Goal: Information Seeking & Learning: Learn about a topic

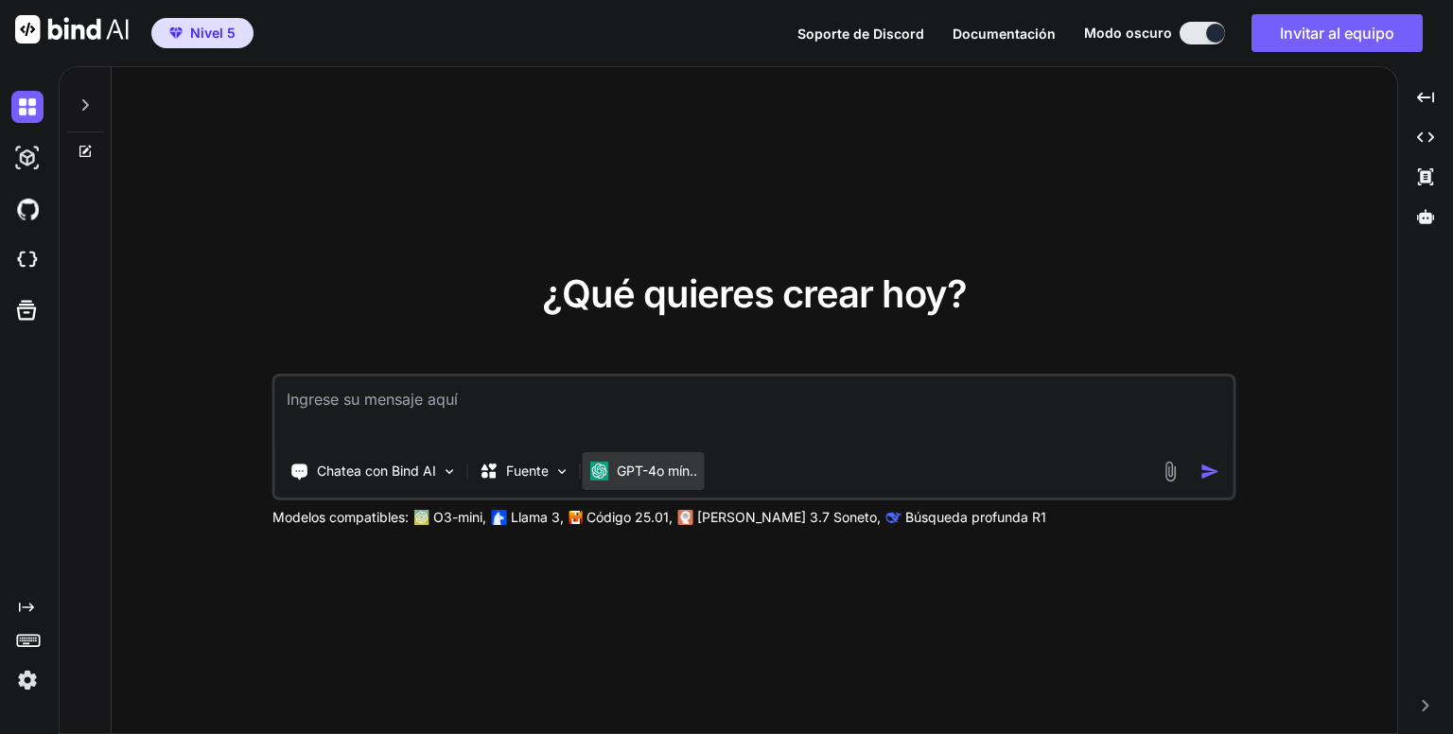
click at [663, 477] on font "GPT-4o mín.." at bounding box center [657, 470] width 80 height 16
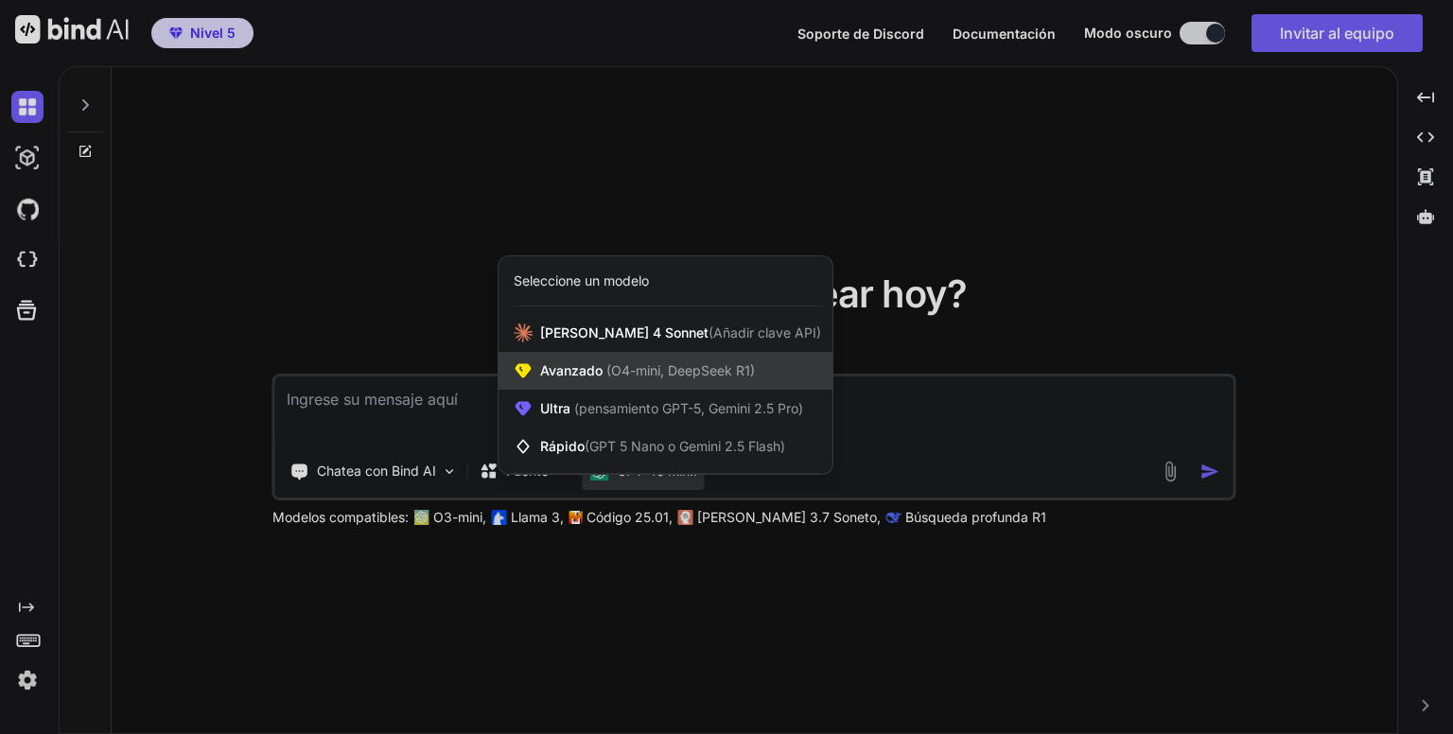
click at [677, 372] on font "(O4-mini, DeepSeek R1)" at bounding box center [680, 370] width 148 height 16
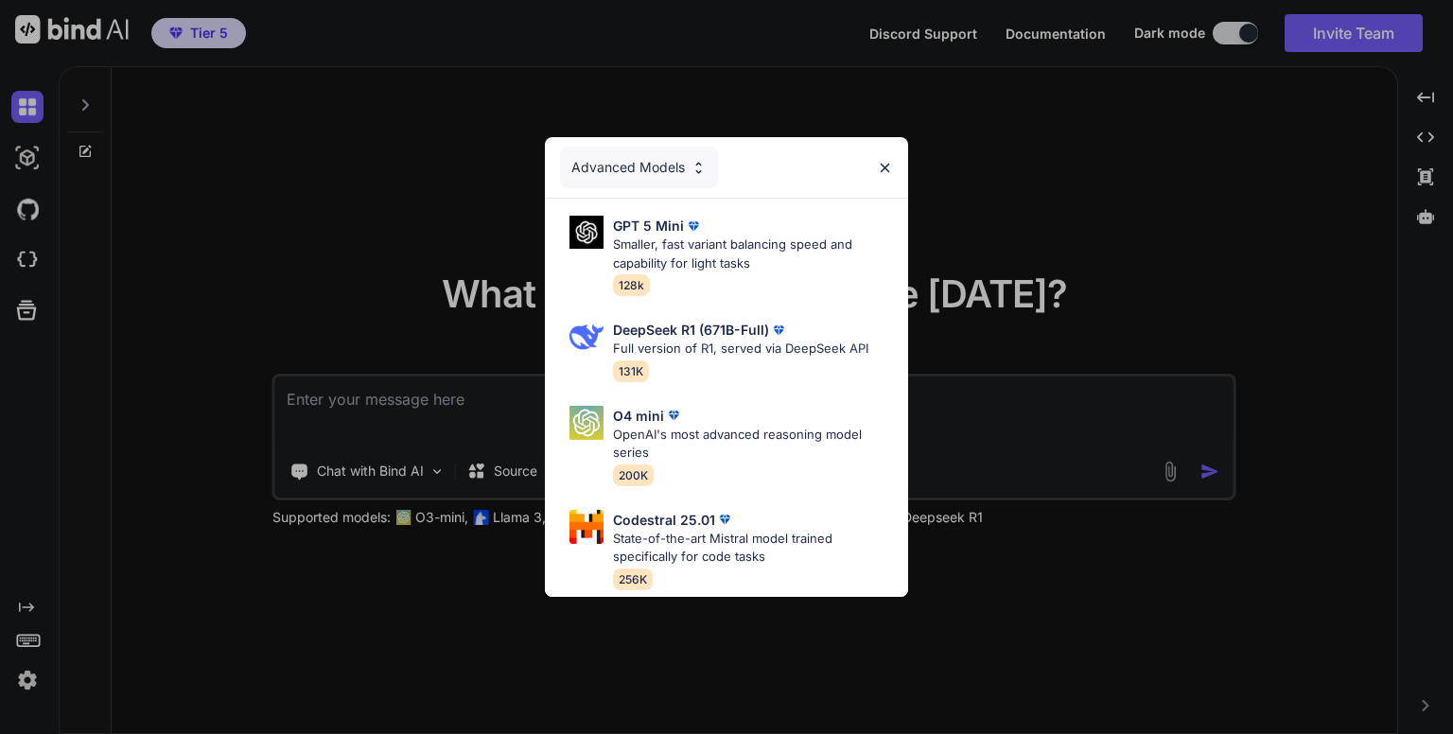
click at [665, 154] on div "Advanced Models" at bounding box center [639, 168] width 158 height 42
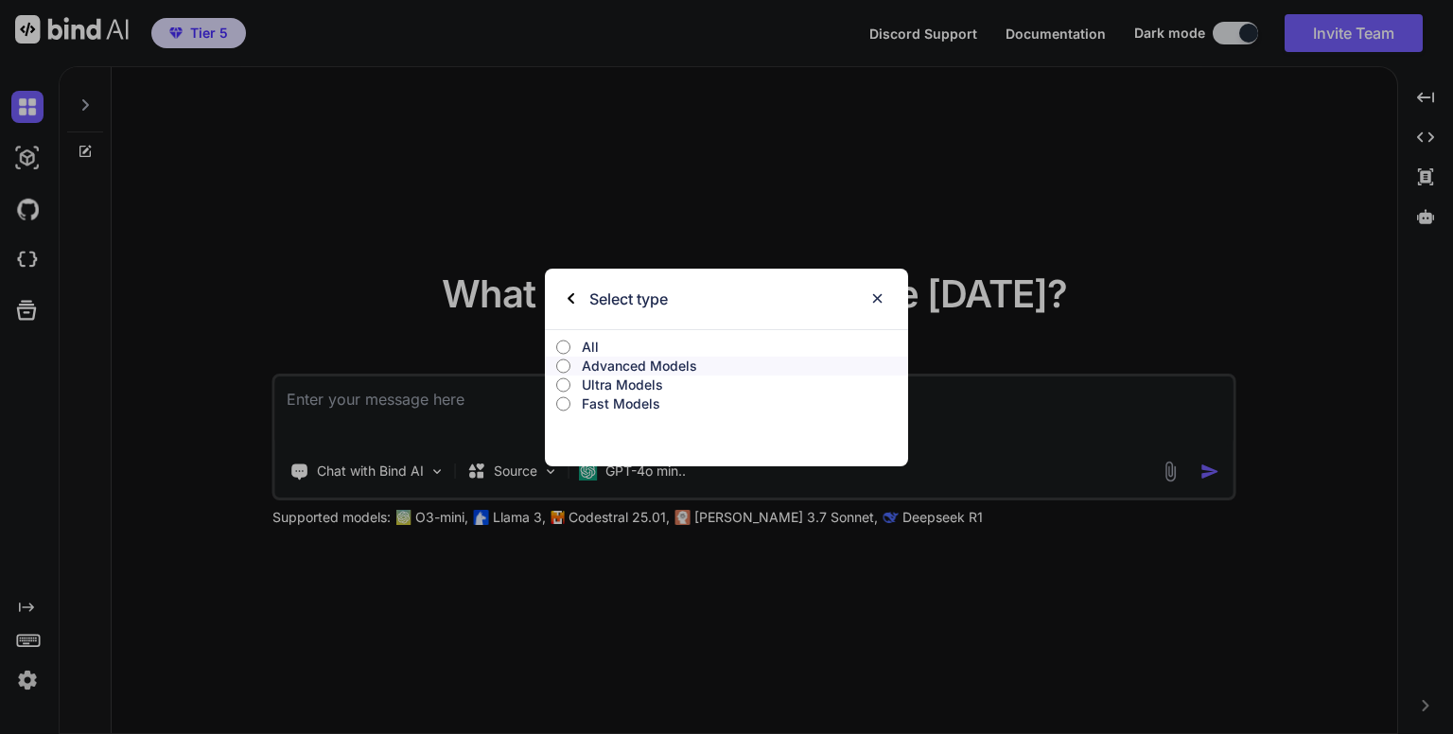
click at [566, 386] on input "Ultra Models" at bounding box center [563, 384] width 14 height 15
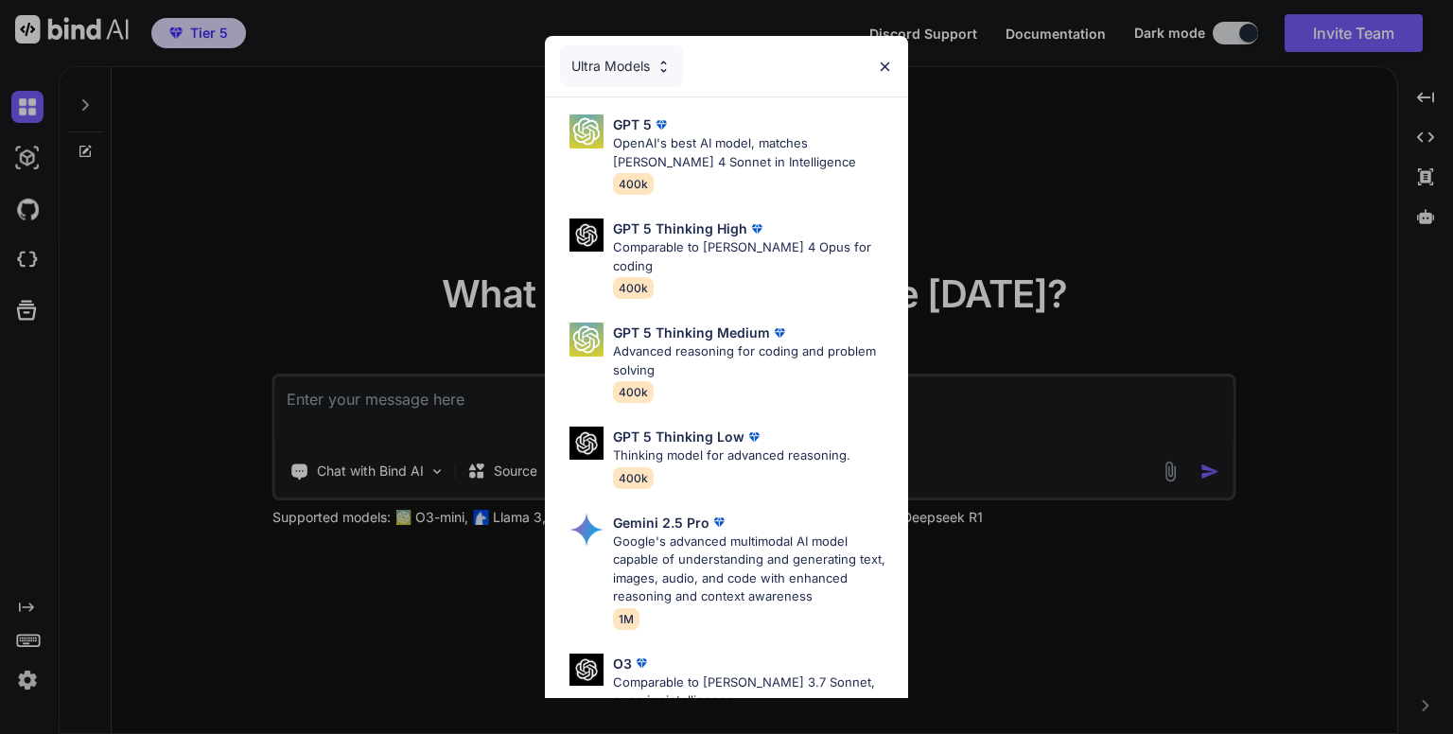
click at [622, 64] on div "Ultra Models" at bounding box center [621, 66] width 123 height 42
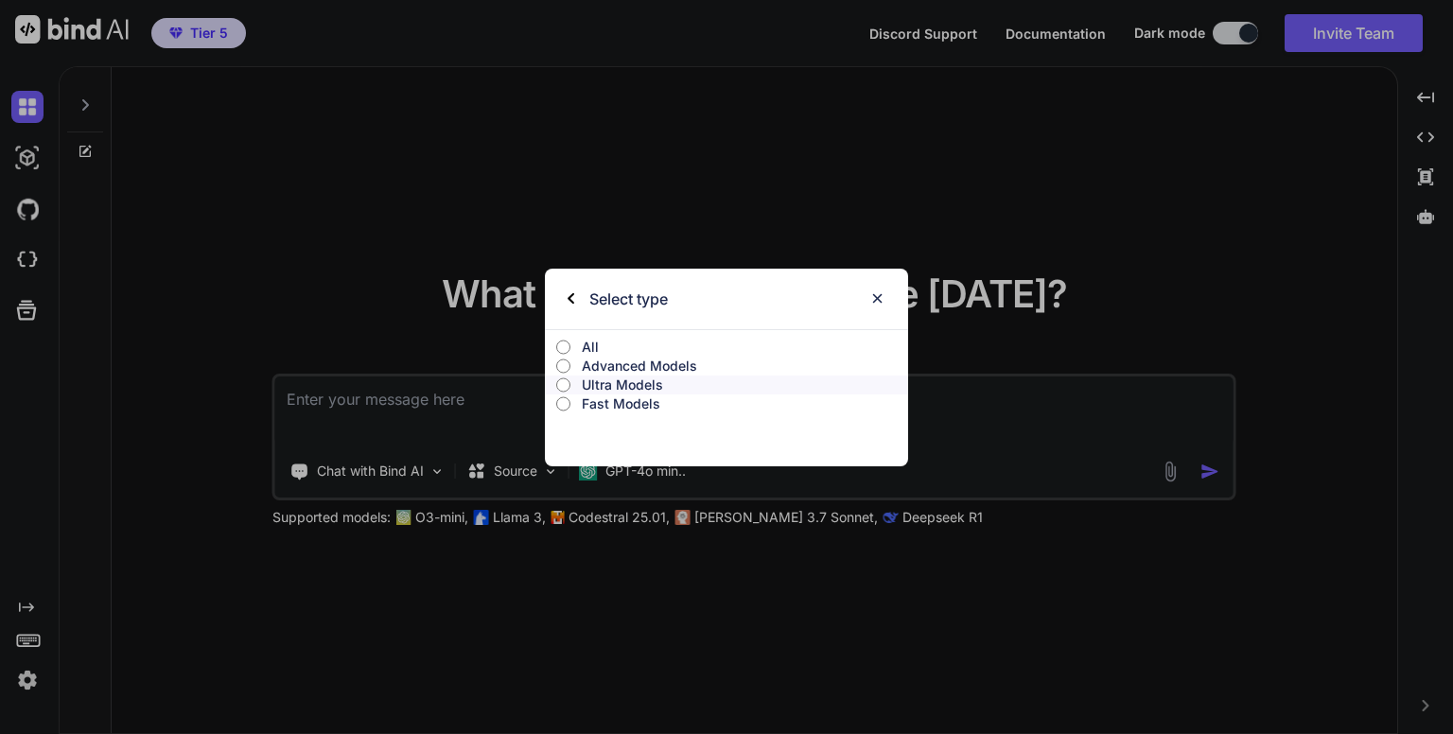
click at [583, 341] on p "All" at bounding box center [745, 347] width 326 height 19
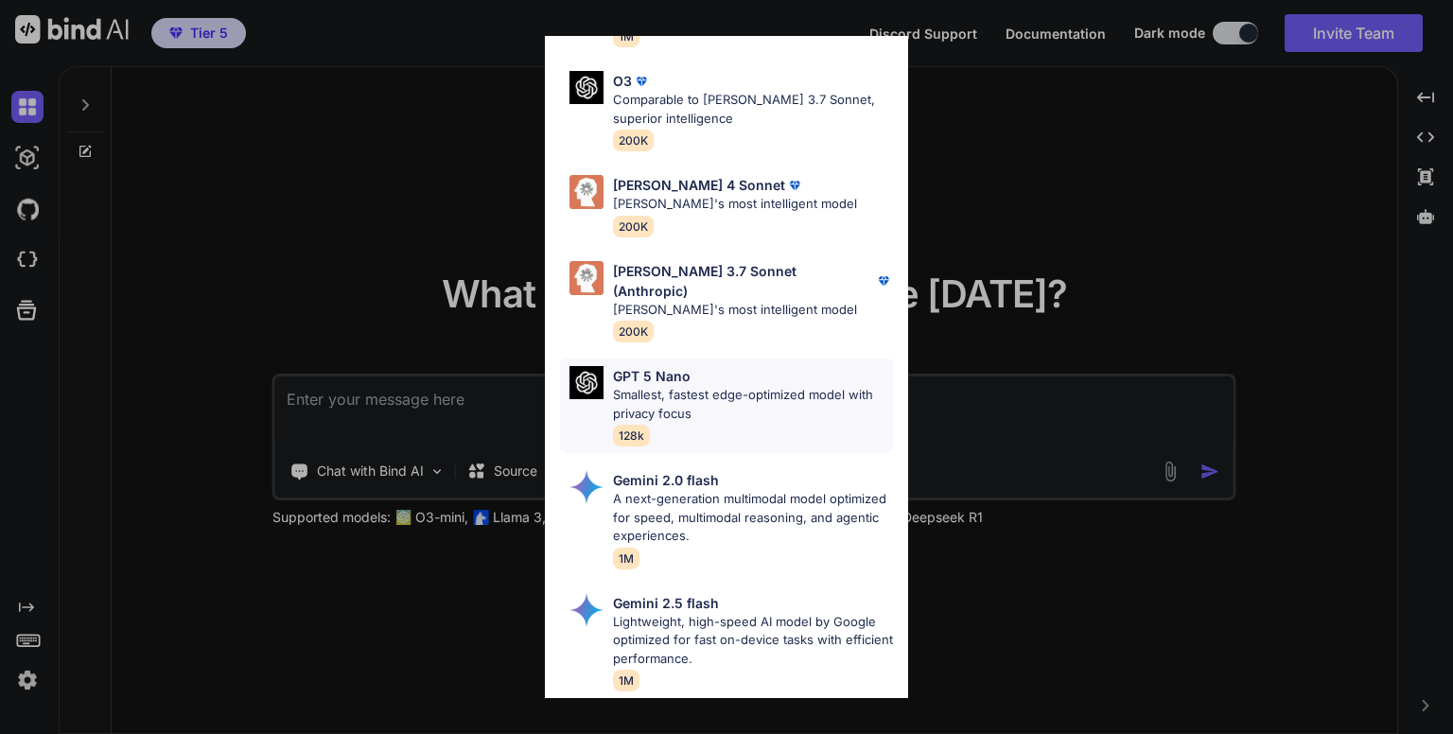
scroll to position [984, 0]
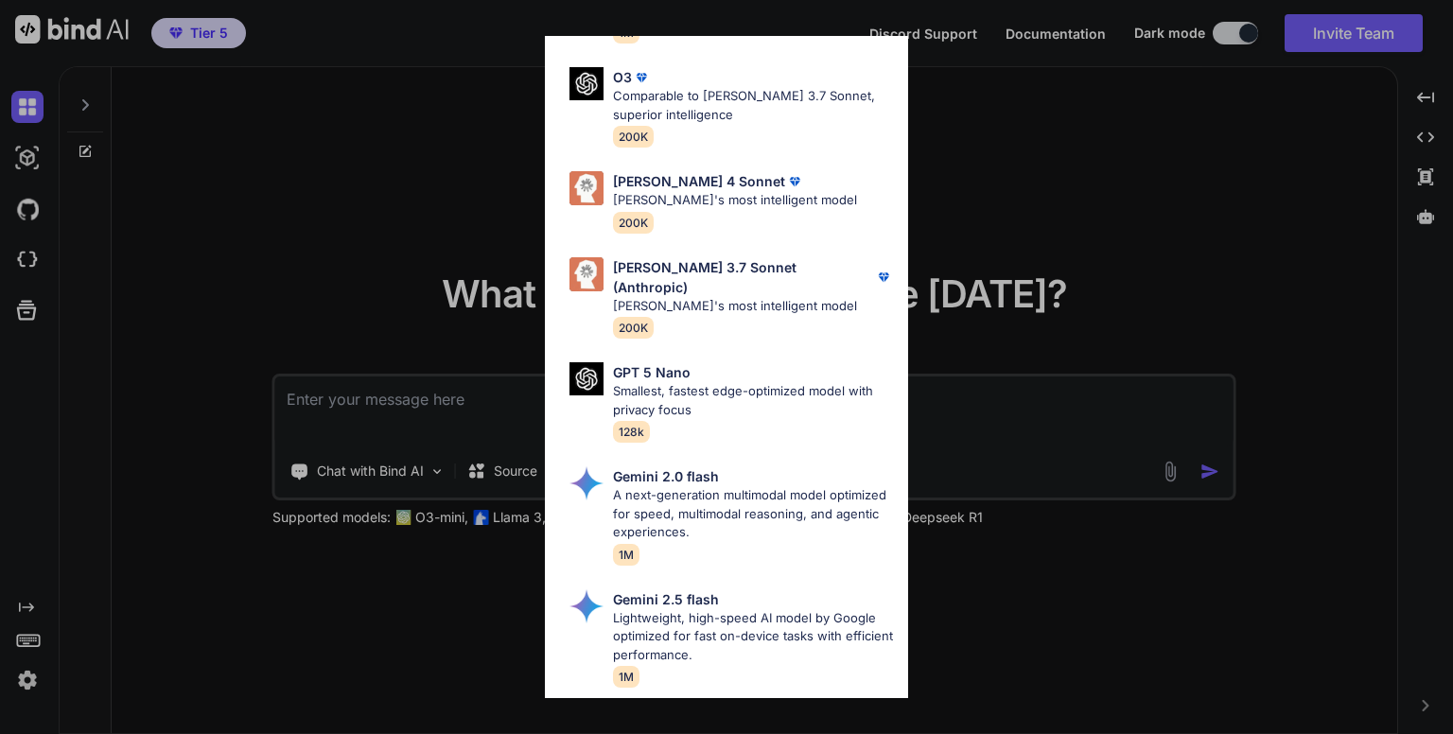
click at [1197, 202] on div "All GPT 5 Mini Smaller, fast variant balancing speed and capability for light t…" at bounding box center [726, 367] width 1453 height 734
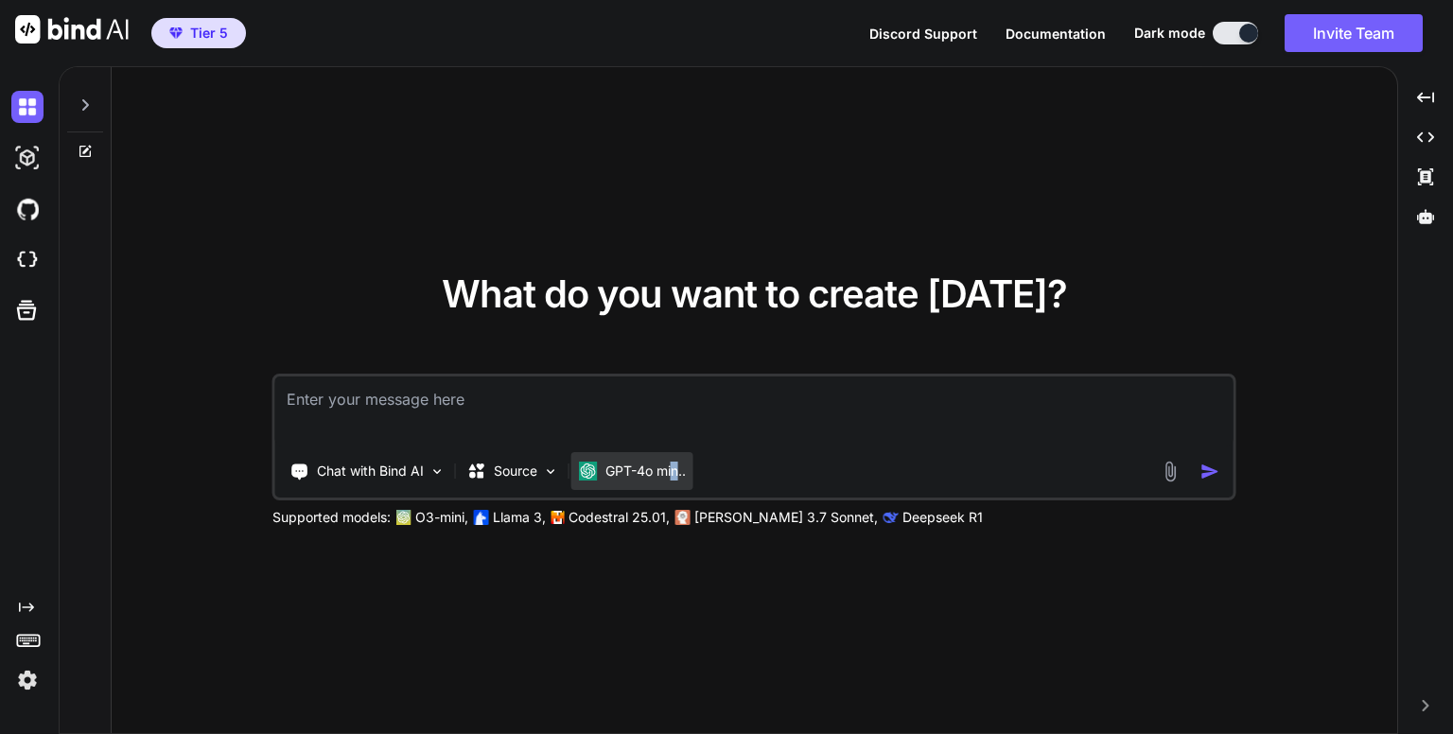
click at [676, 475] on p "GPT-4o min.." at bounding box center [645, 471] width 80 height 19
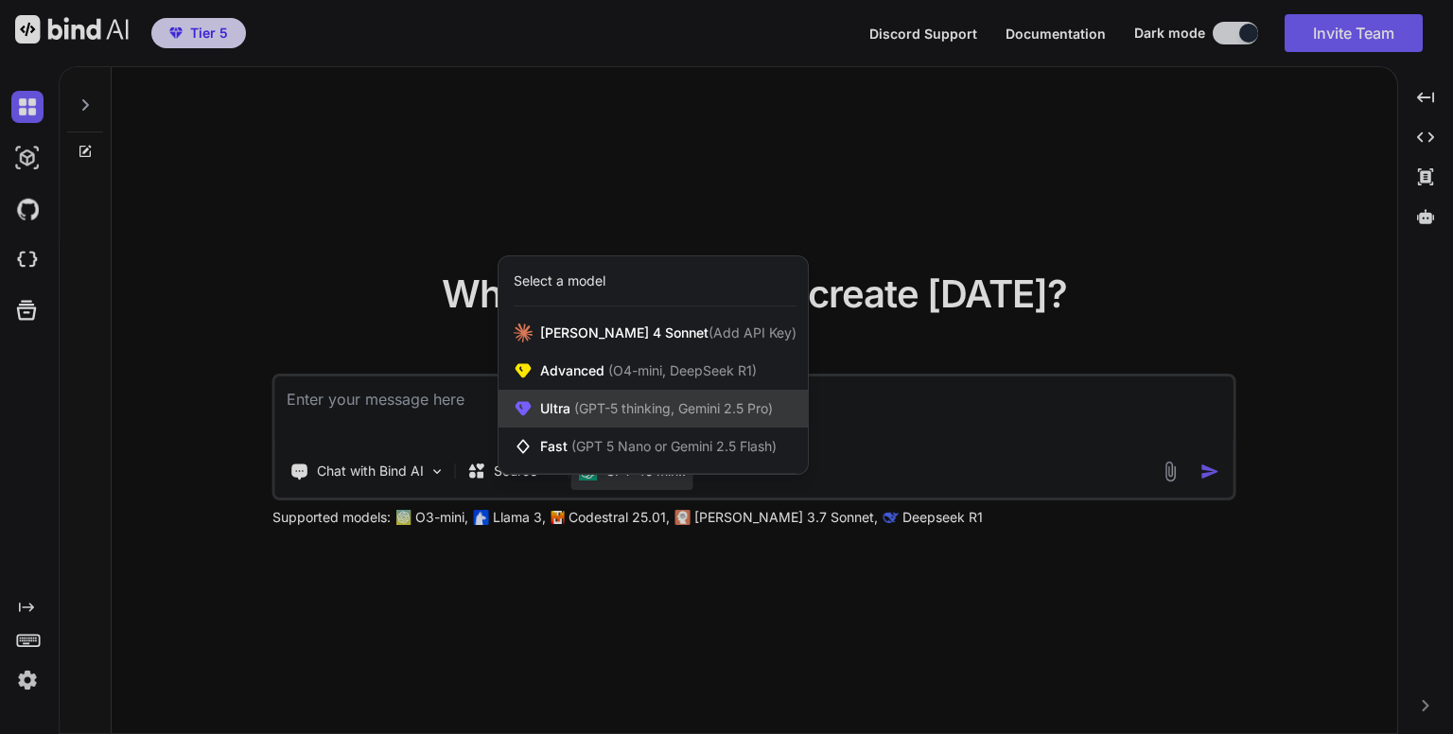
click at [641, 400] on span "(GPT-5 thinking, Gemini 2.5 Pro)" at bounding box center [671, 408] width 202 height 16
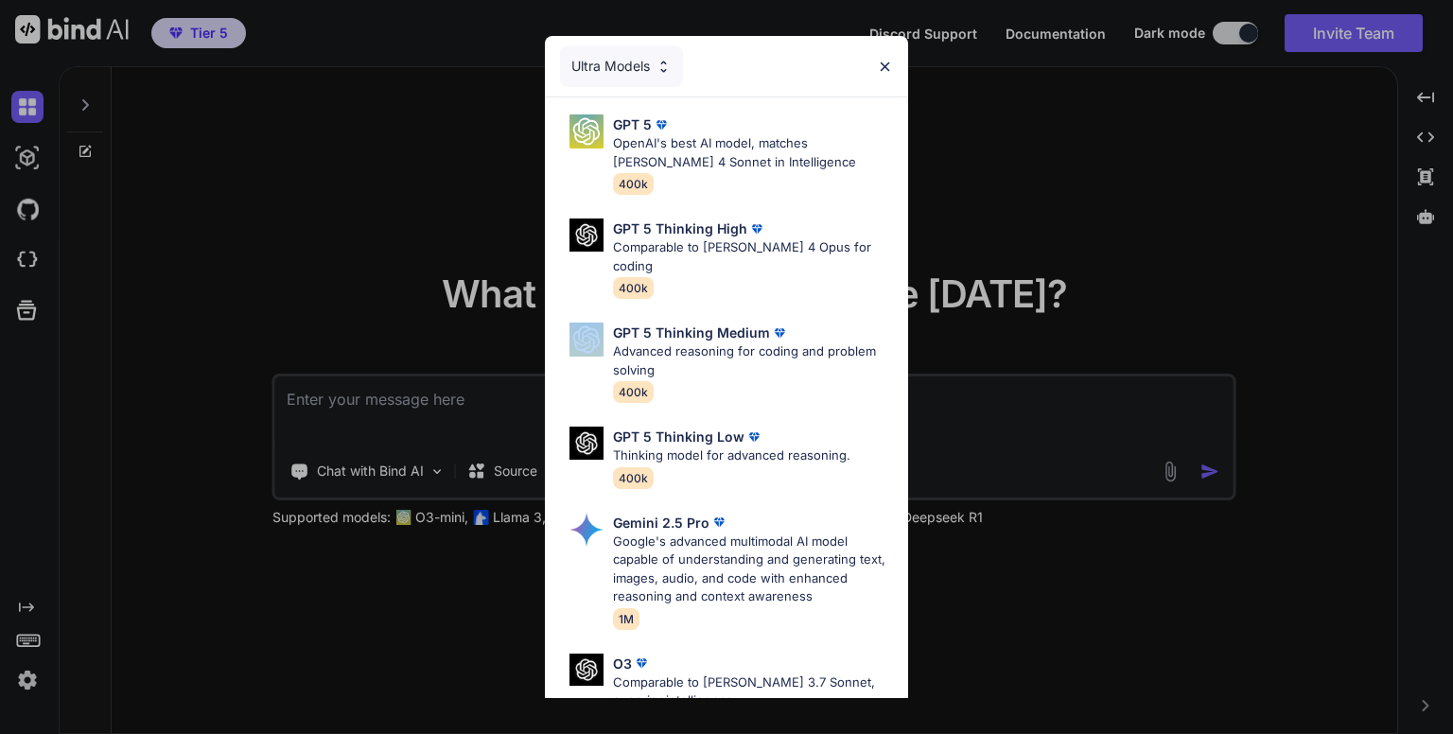
click at [1096, 287] on div "Ultra Models GPT 5 OpenAI's best AI model, matches Claude 4 Sonnet in Intellige…" at bounding box center [726, 367] width 1453 height 734
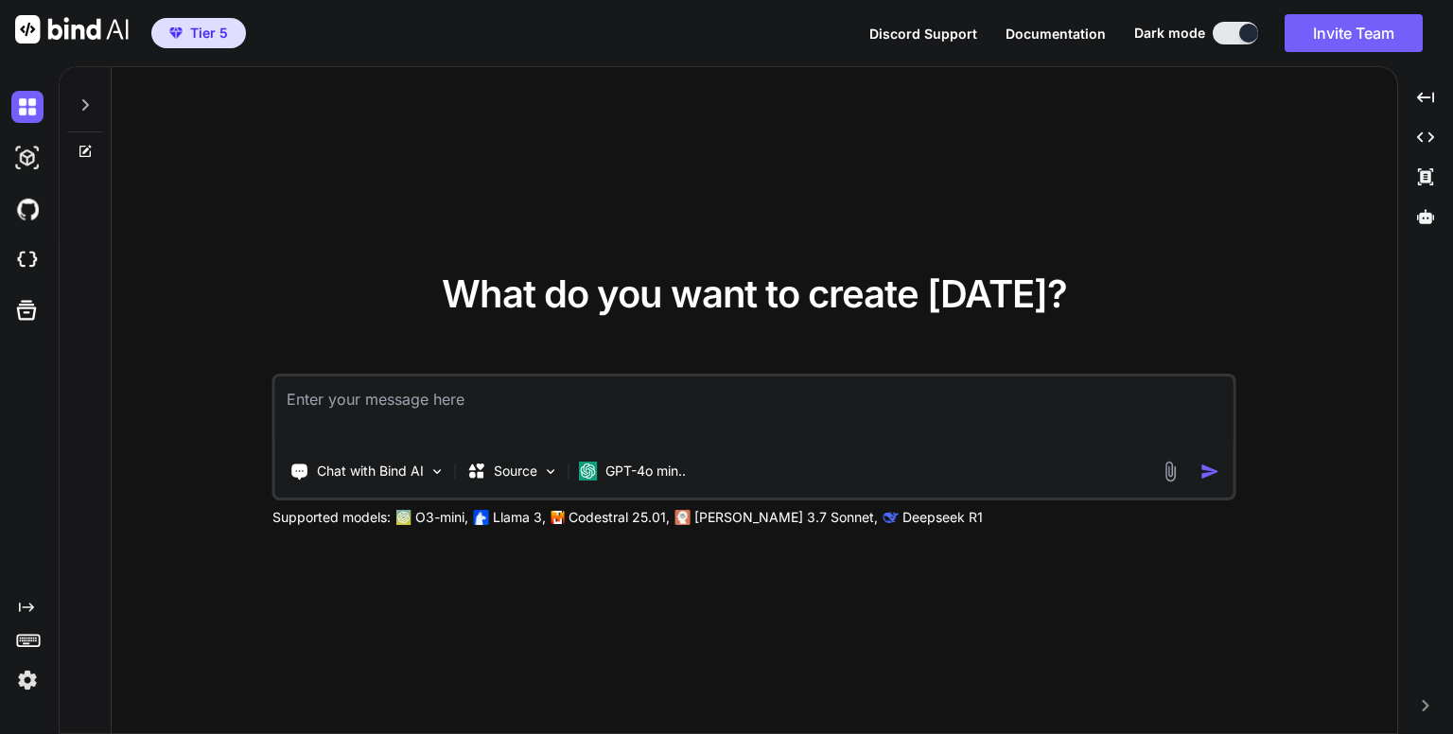
click at [26, 673] on img at bounding box center [27, 680] width 32 height 32
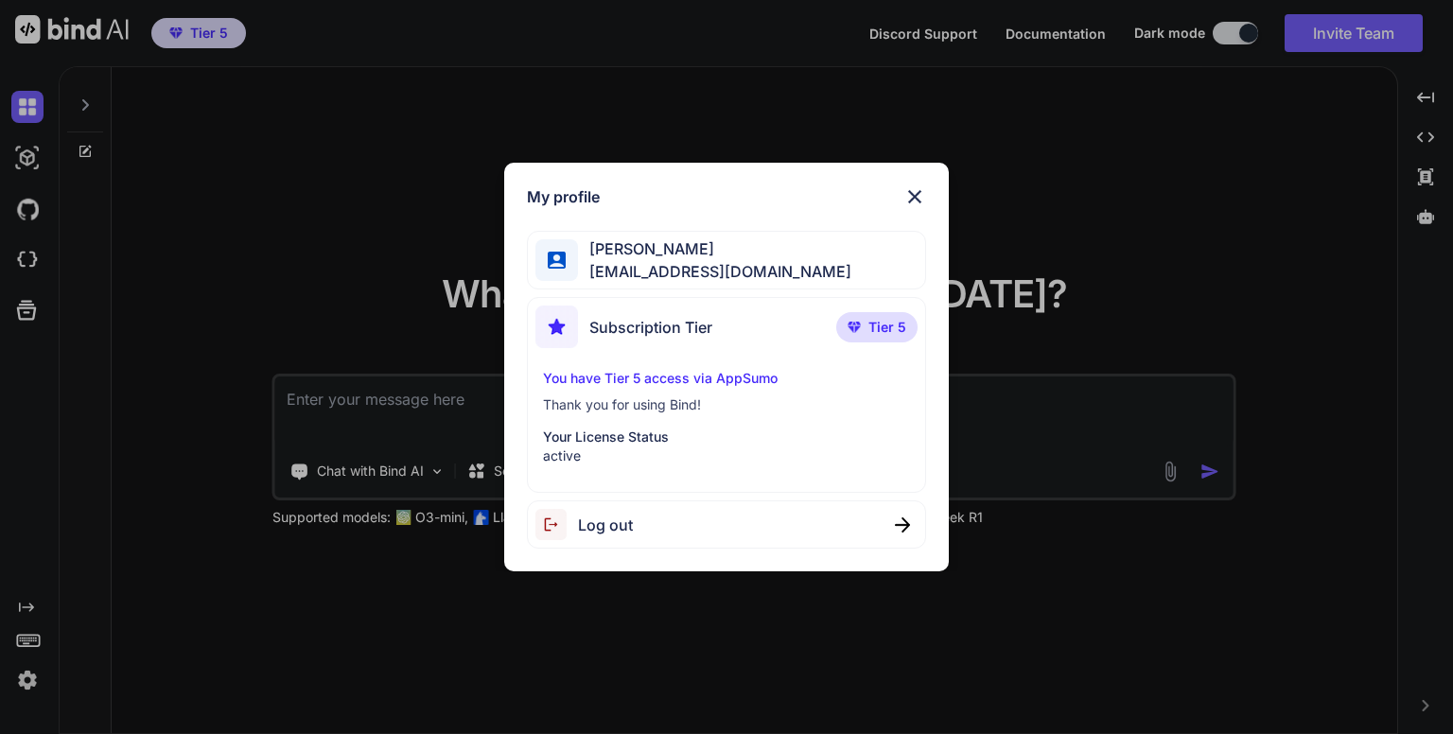
click at [916, 194] on img at bounding box center [914, 196] width 23 height 23
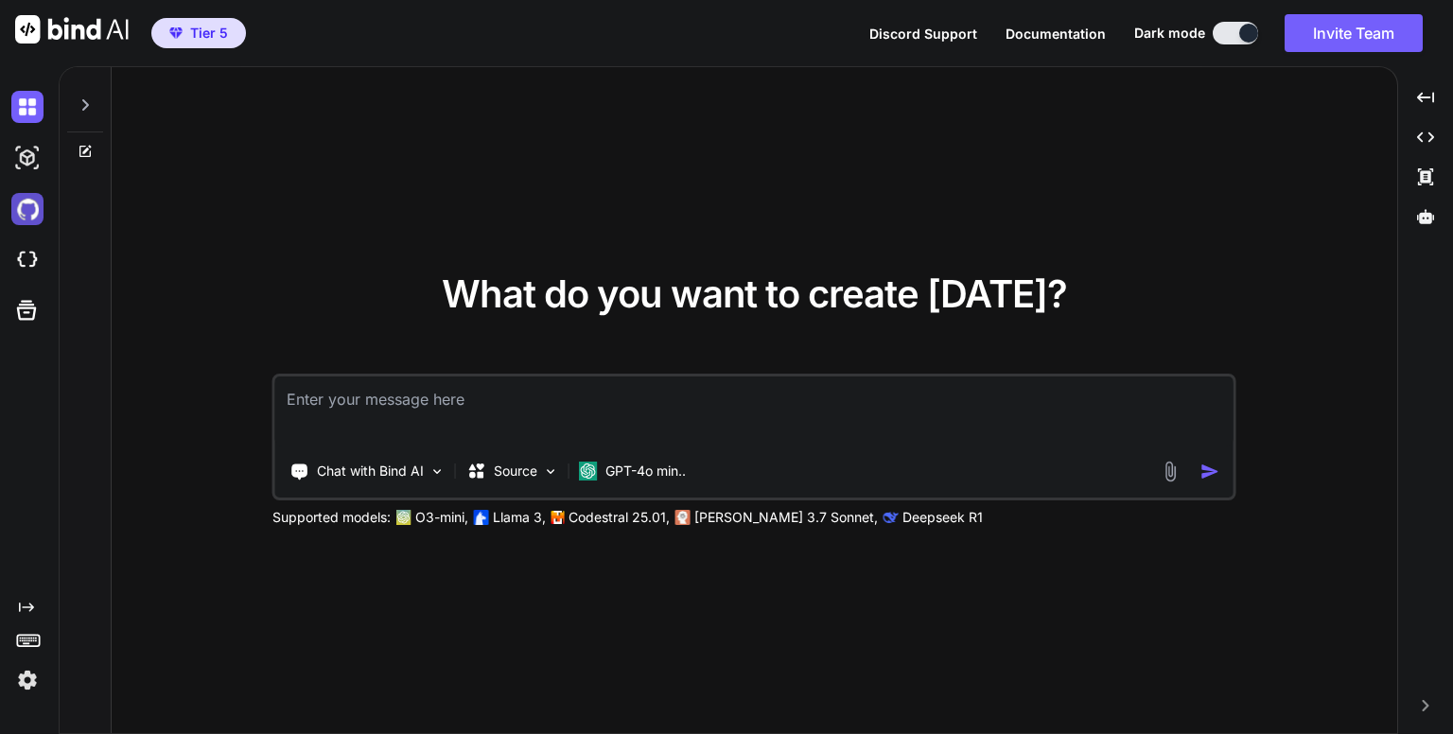
click at [34, 208] on img at bounding box center [27, 209] width 32 height 32
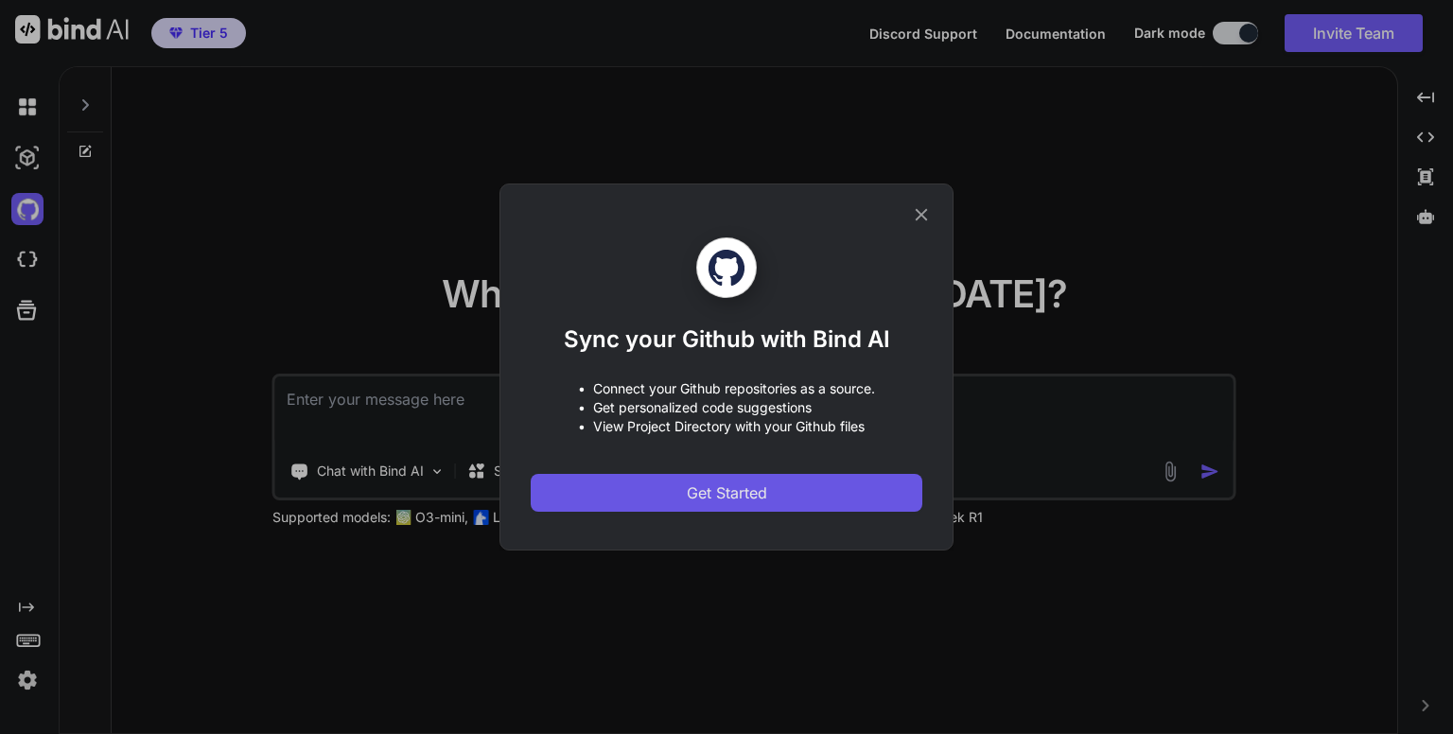
click at [743, 496] on span "Get Started" at bounding box center [727, 492] width 80 height 23
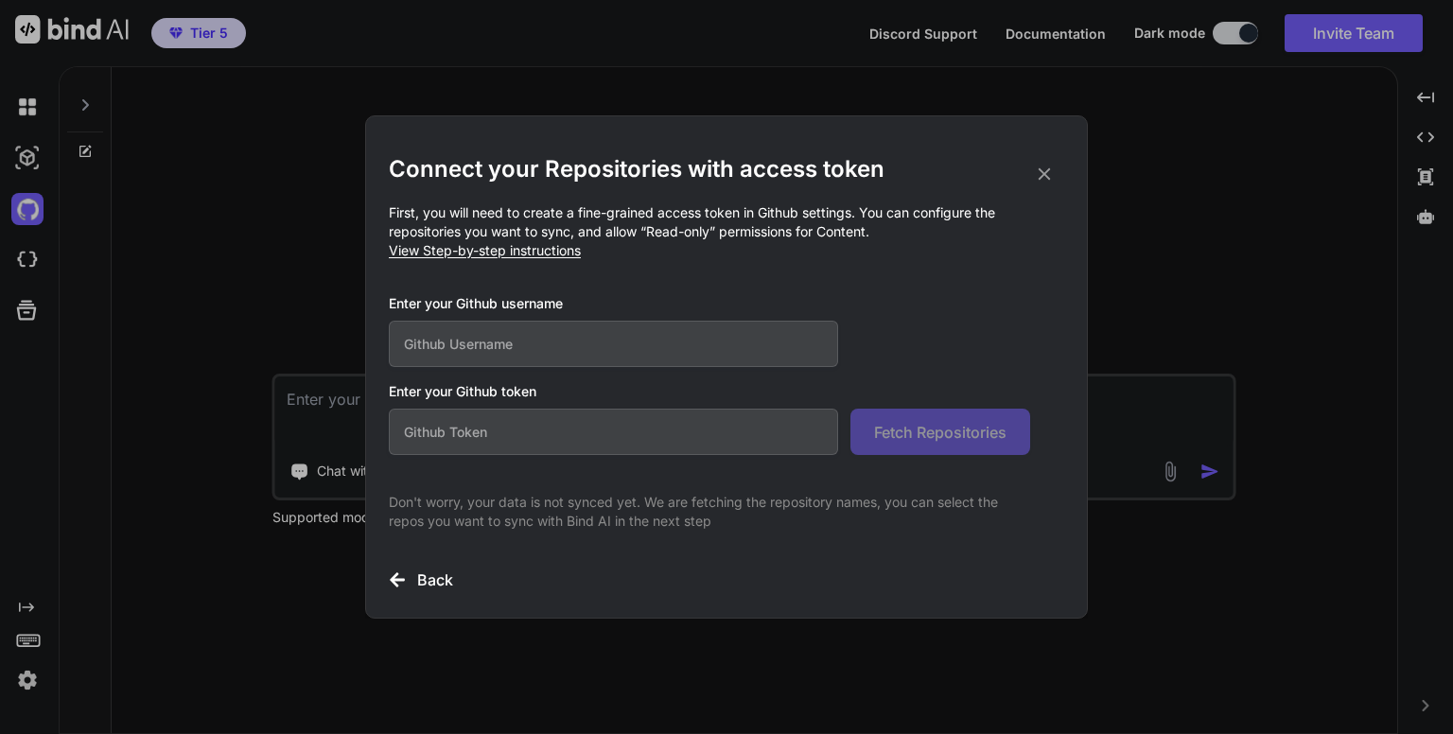
click at [681, 353] on input "text" at bounding box center [613, 344] width 449 height 46
click at [1227, 209] on div "Connect your Repositories with access token First, you will need to create a fi…" at bounding box center [726, 367] width 1453 height 734
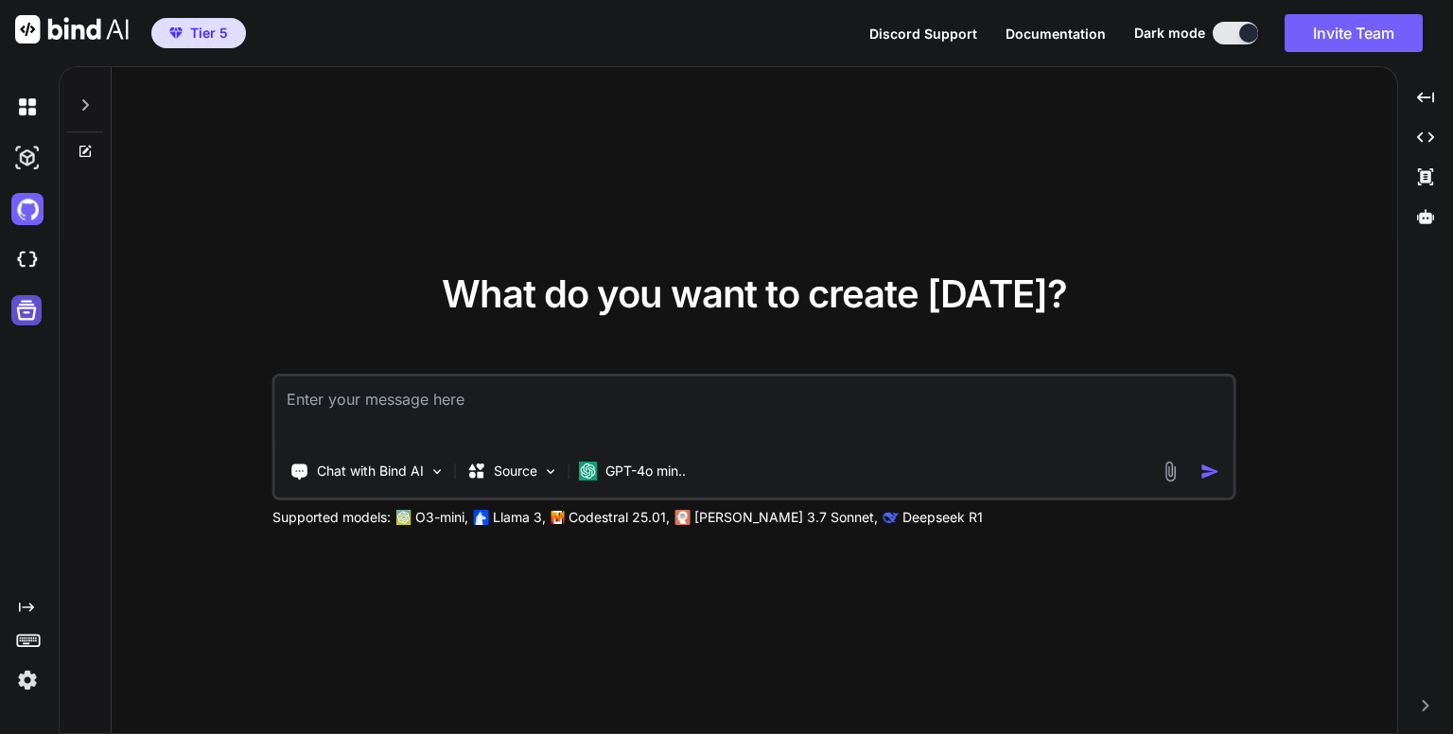
click at [23, 304] on icon at bounding box center [27, 311] width 20 height 20
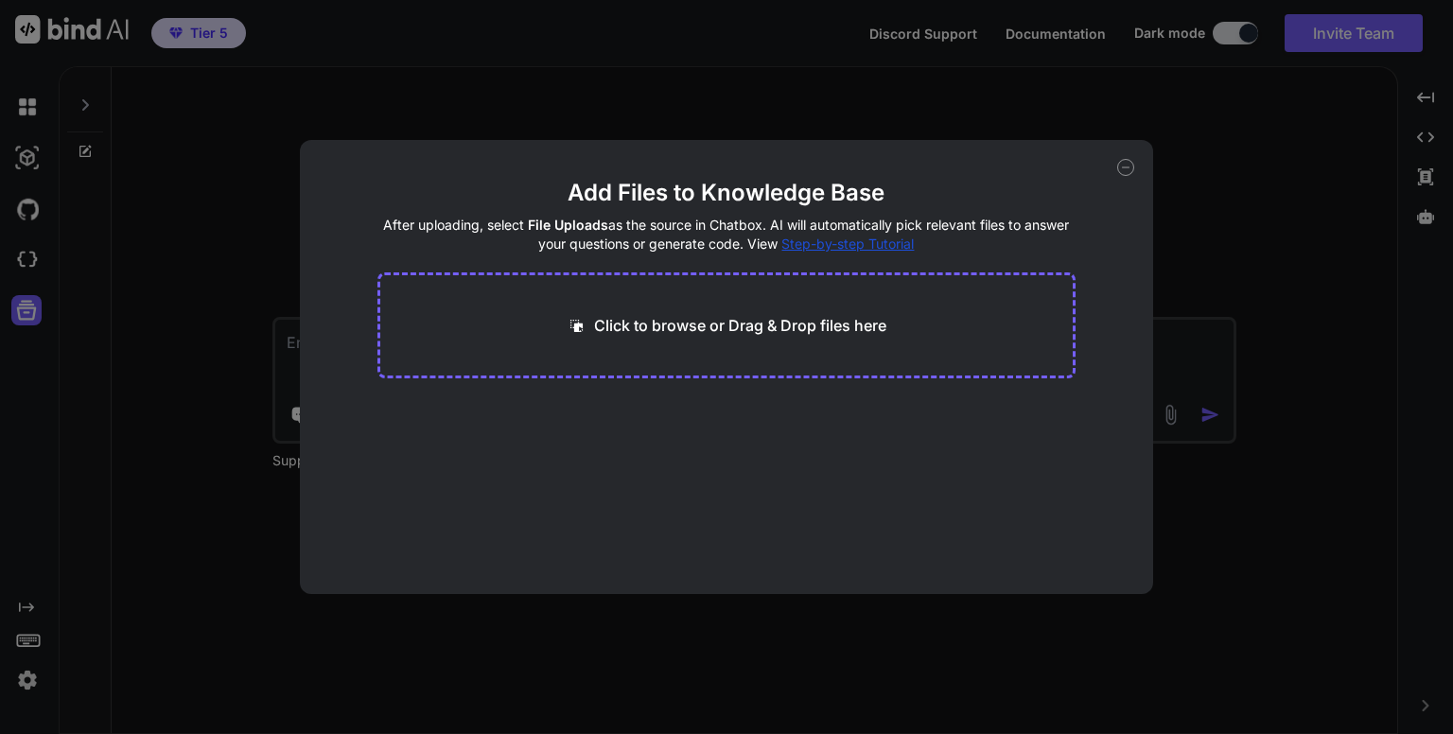
click at [760, 77] on div "Add Files to Knowledge Base After uploading, select File Uploads as the source …" at bounding box center [726, 367] width 1453 height 734
type textarea "x"
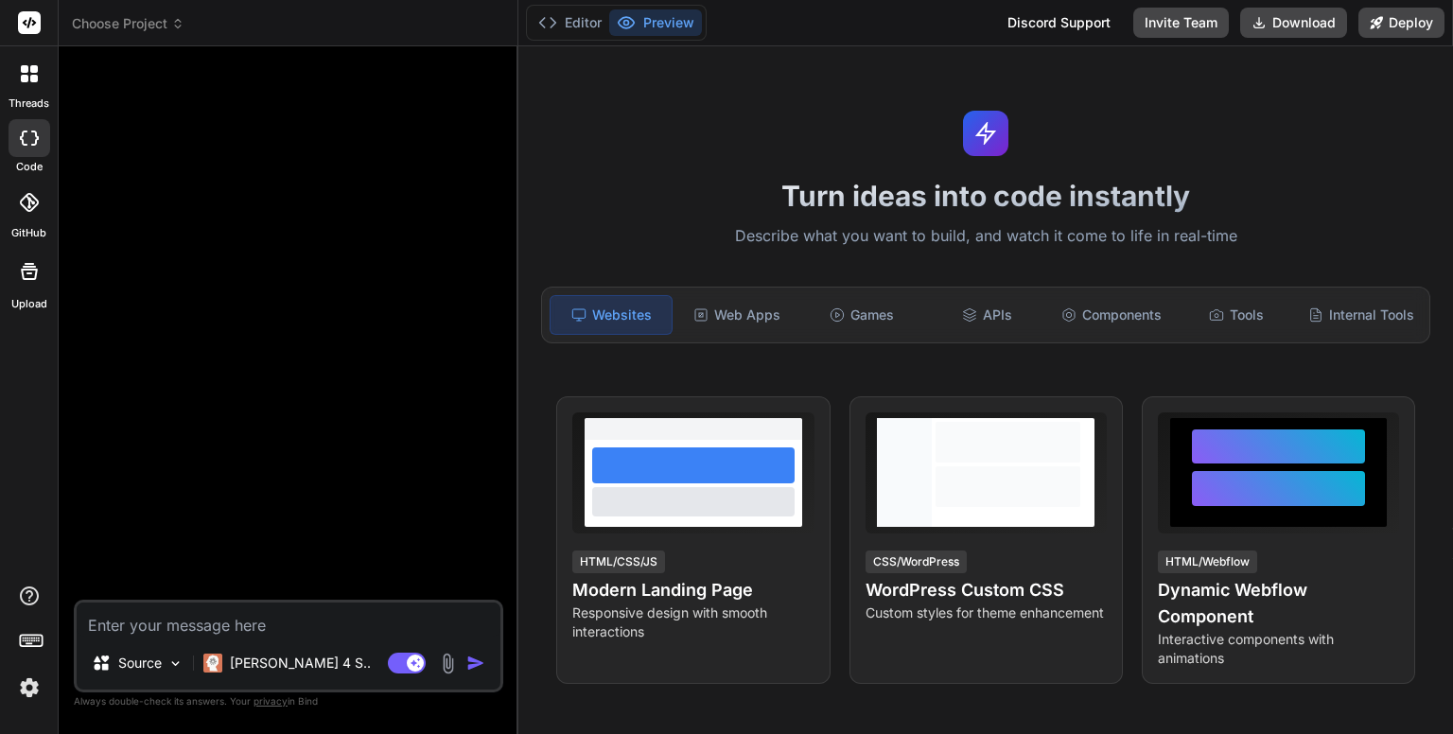
click at [170, 20] on span "Choose Project" at bounding box center [128, 23] width 113 height 19
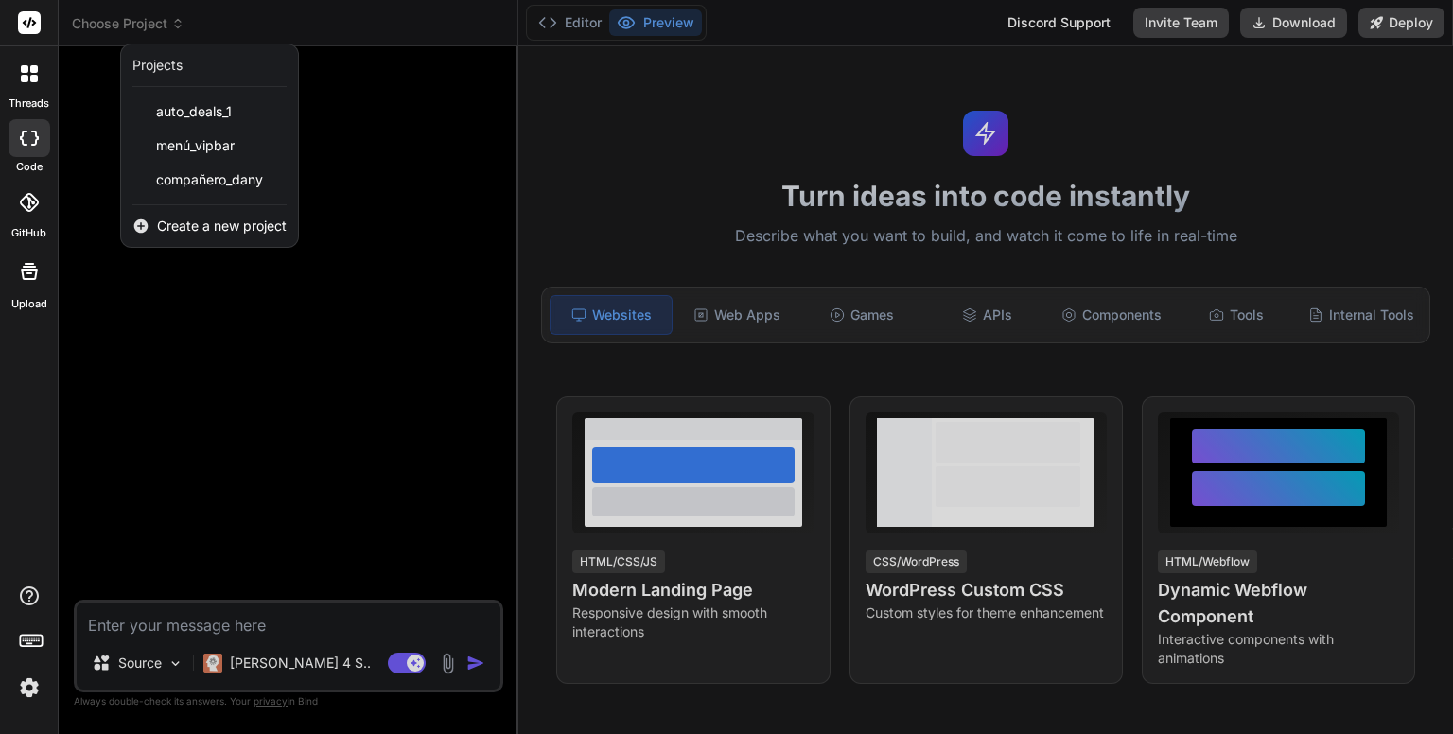
click at [745, 314] on div at bounding box center [726, 367] width 1453 height 734
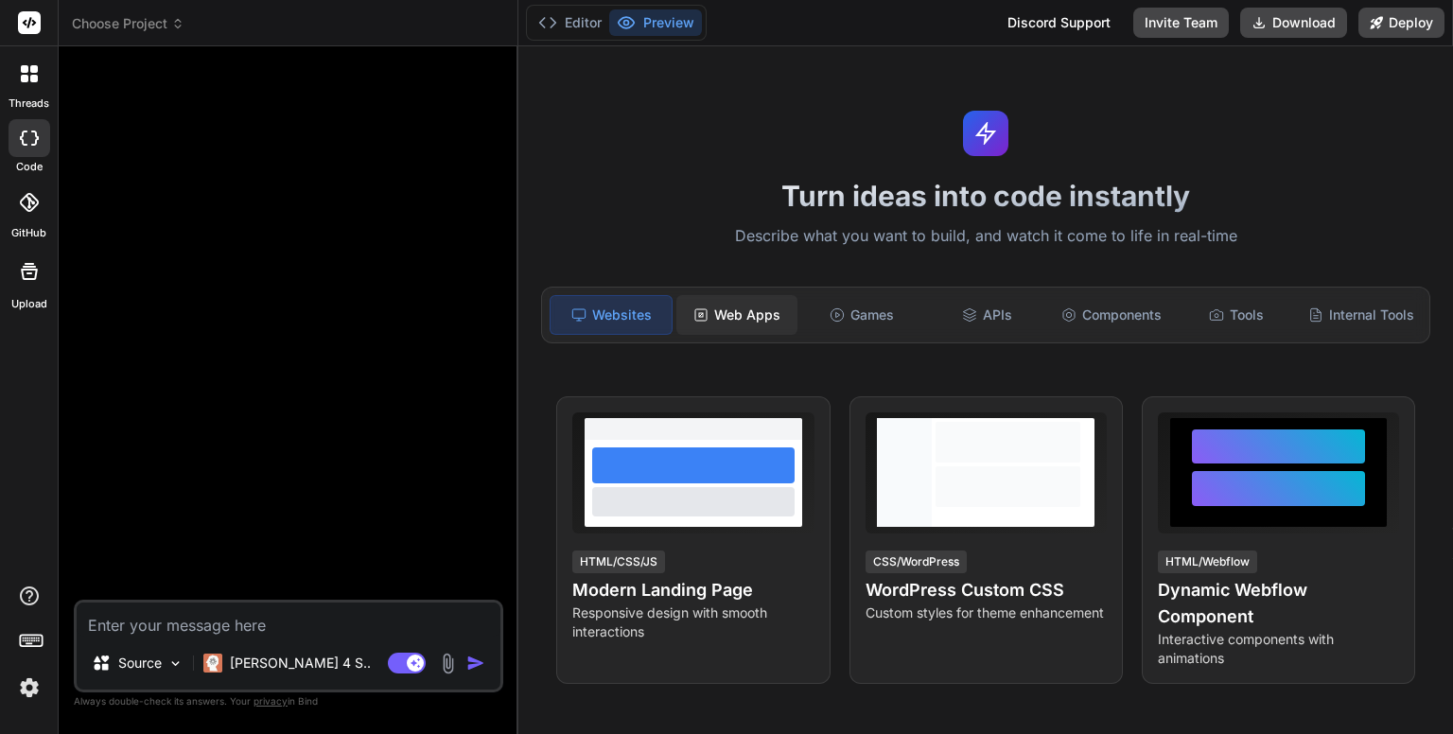
click at [745, 315] on div "Web Apps" at bounding box center [736, 315] width 121 height 40
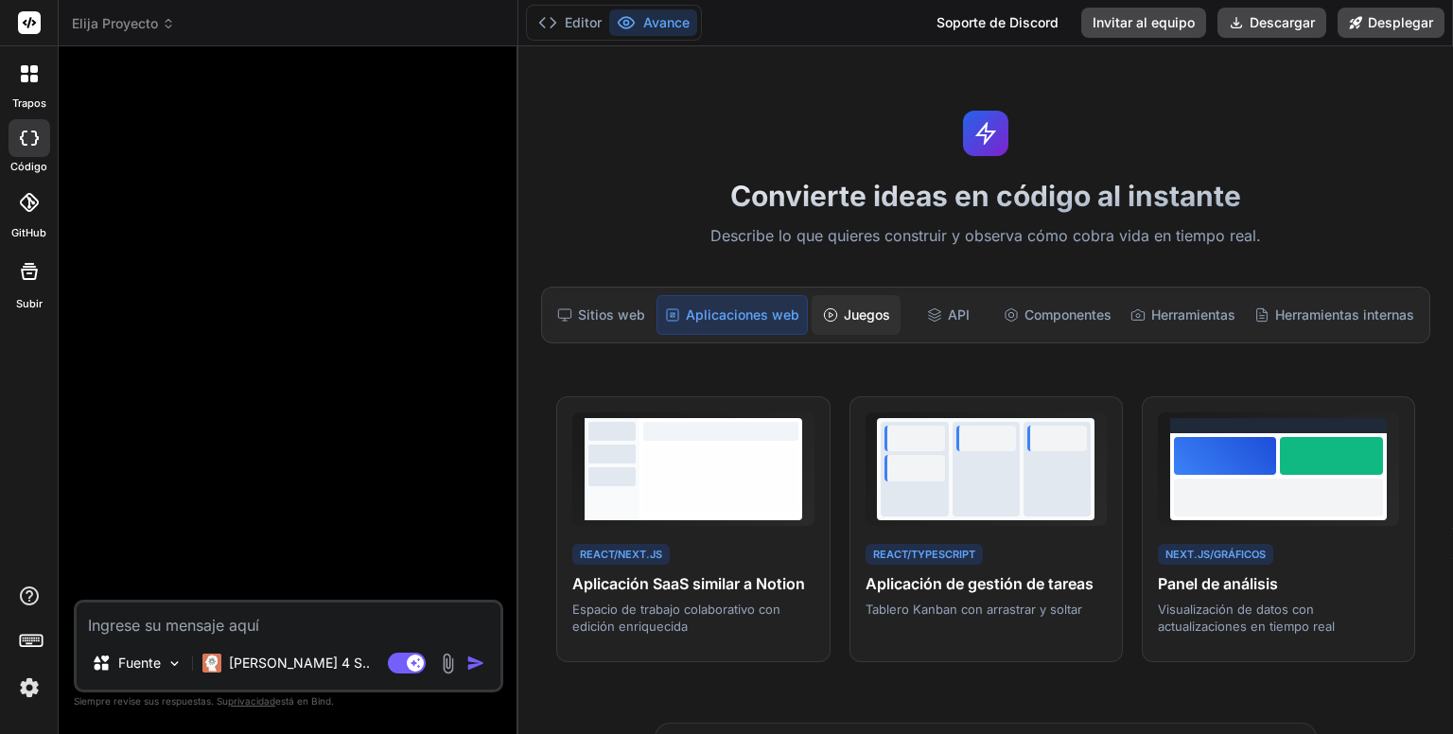
click at [860, 310] on font "Juegos" at bounding box center [867, 314] width 46 height 16
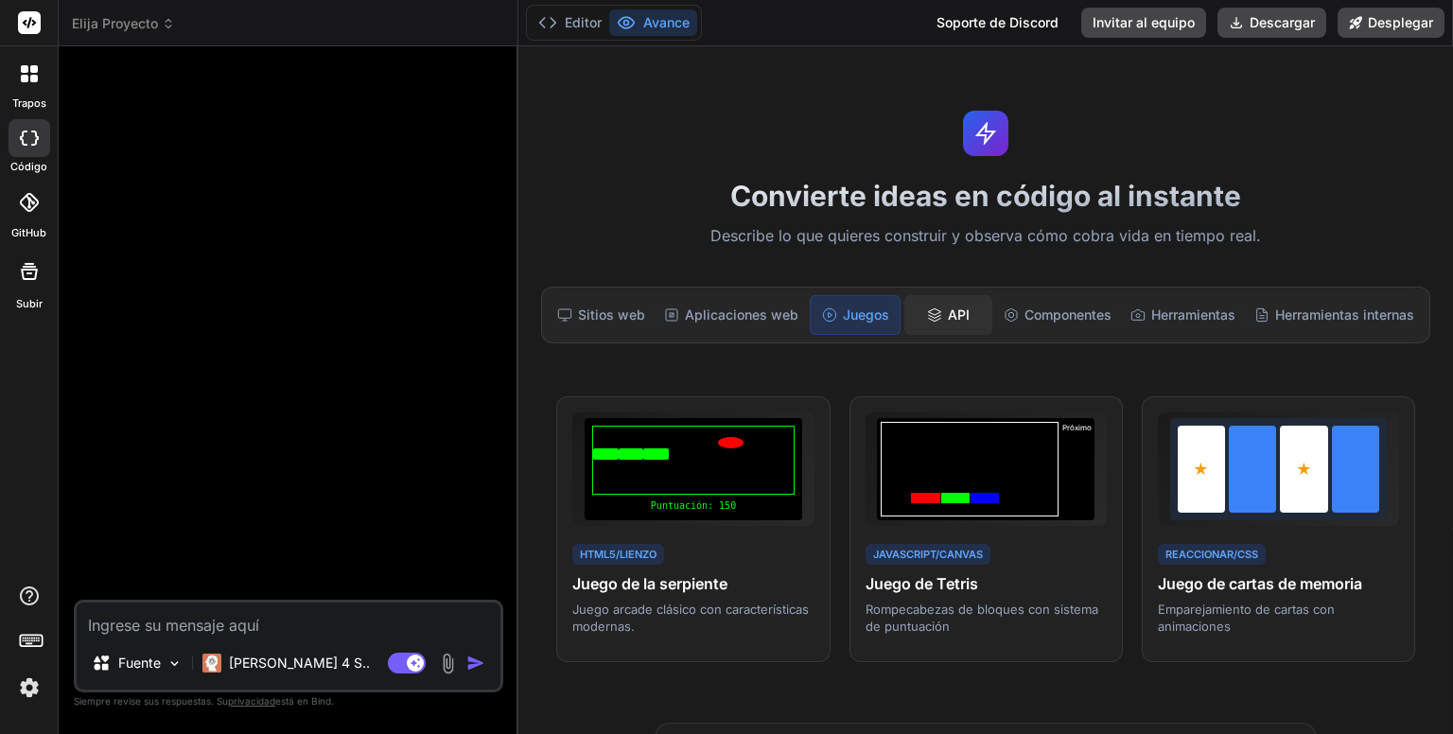
click at [948, 319] on font "API" at bounding box center [959, 314] width 22 height 16
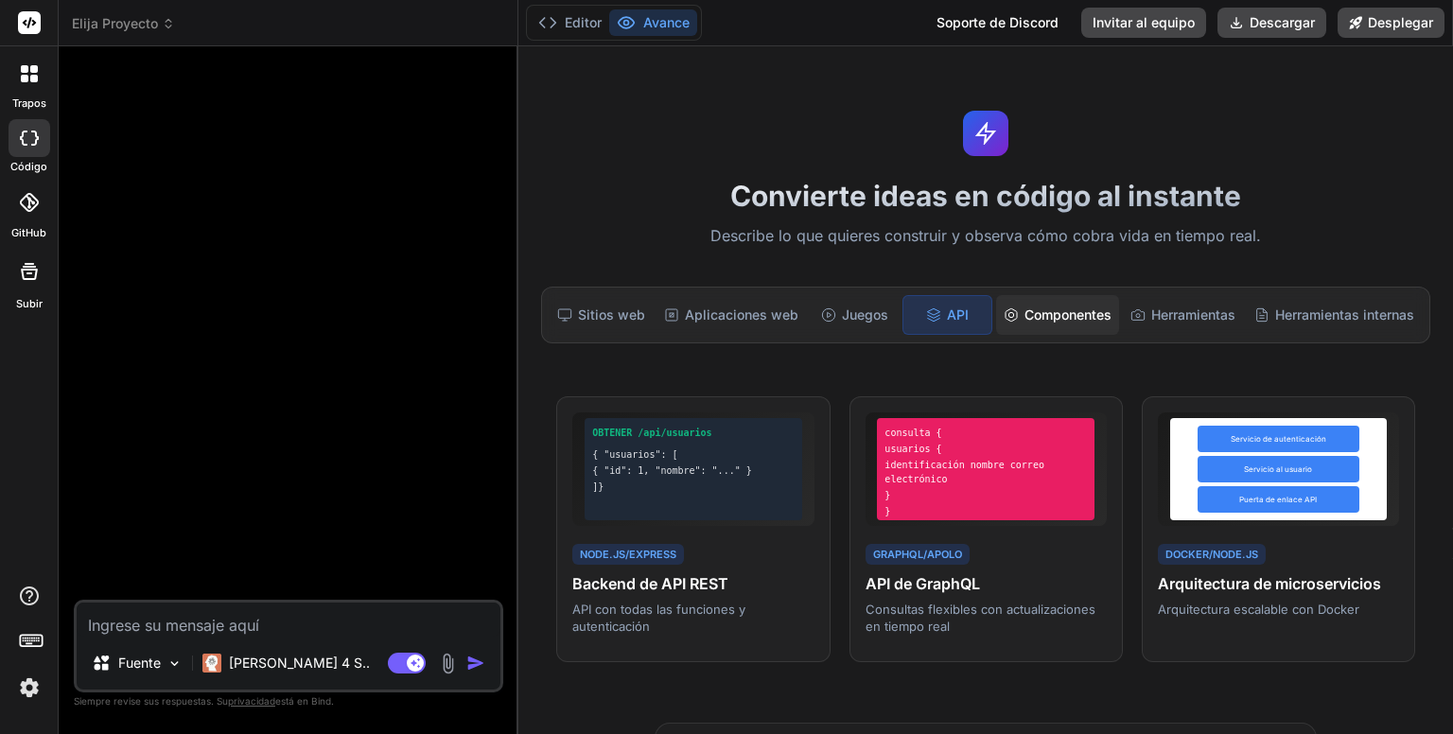
click at [1033, 314] on font "Componentes" at bounding box center [1067, 314] width 87 height 16
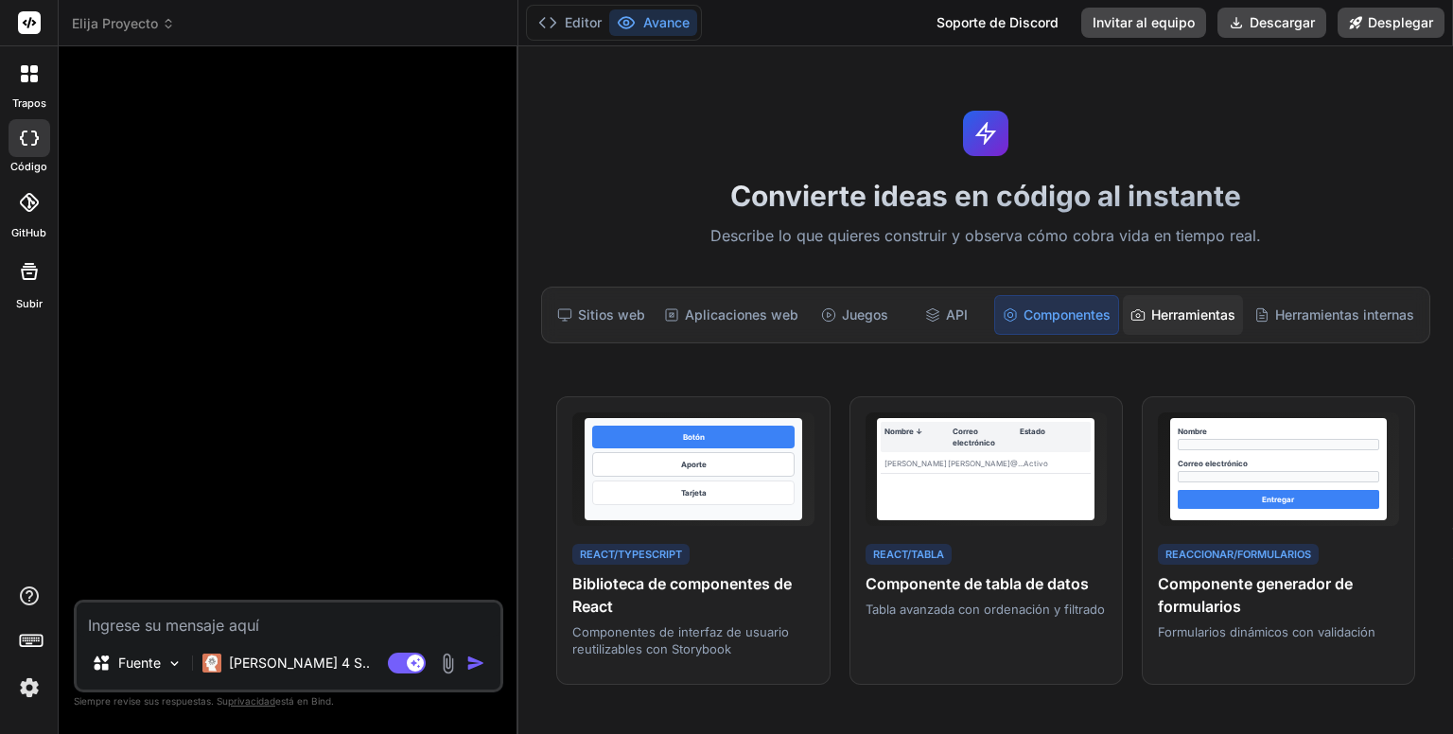
click at [1176, 313] on font "Herramientas" at bounding box center [1193, 314] width 84 height 16
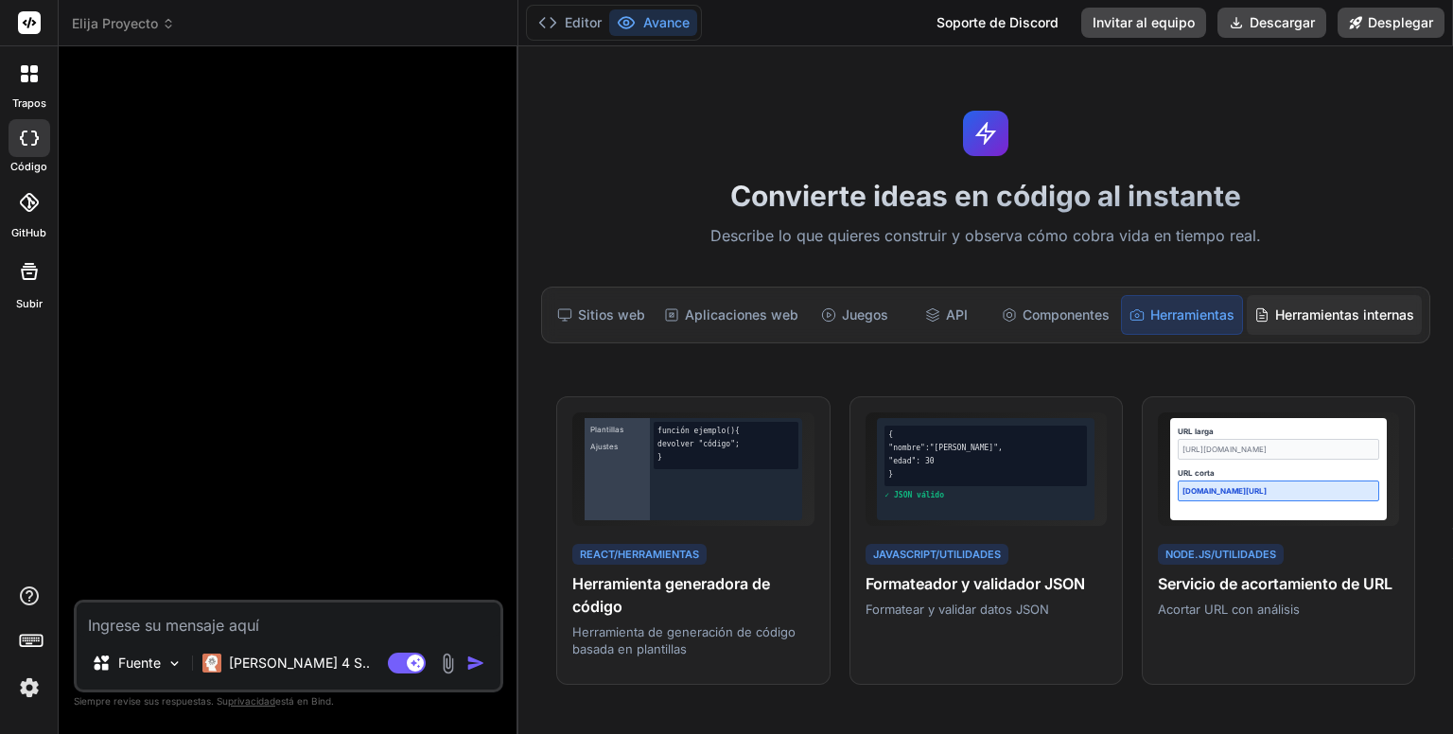
click at [1322, 315] on font "Herramientas internas" at bounding box center [1344, 314] width 139 height 16
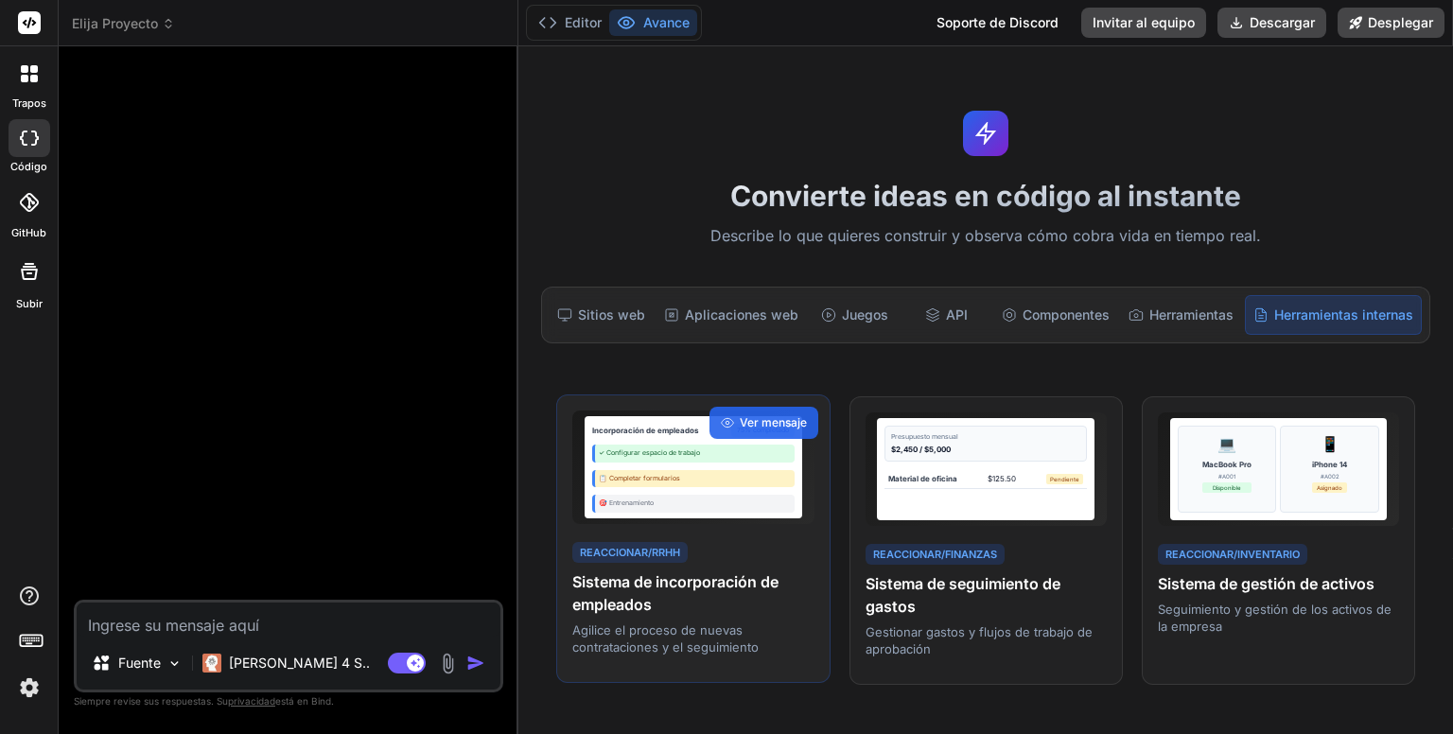
click at [669, 470] on div "📋 Completar formularios" at bounding box center [693, 479] width 202 height 18
click at [761, 421] on font "Ver mensaje" at bounding box center [773, 422] width 67 height 14
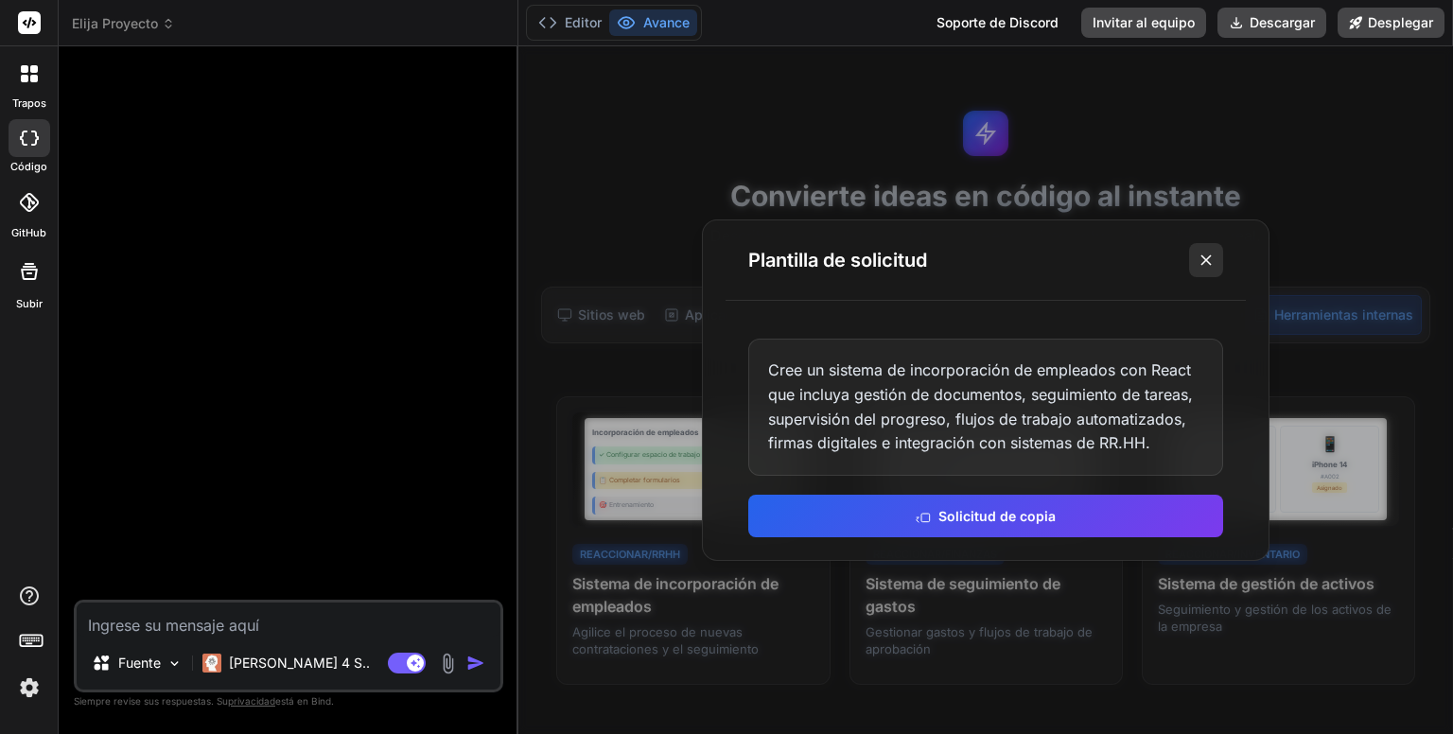
click at [1216, 263] on button at bounding box center [1206, 260] width 34 height 34
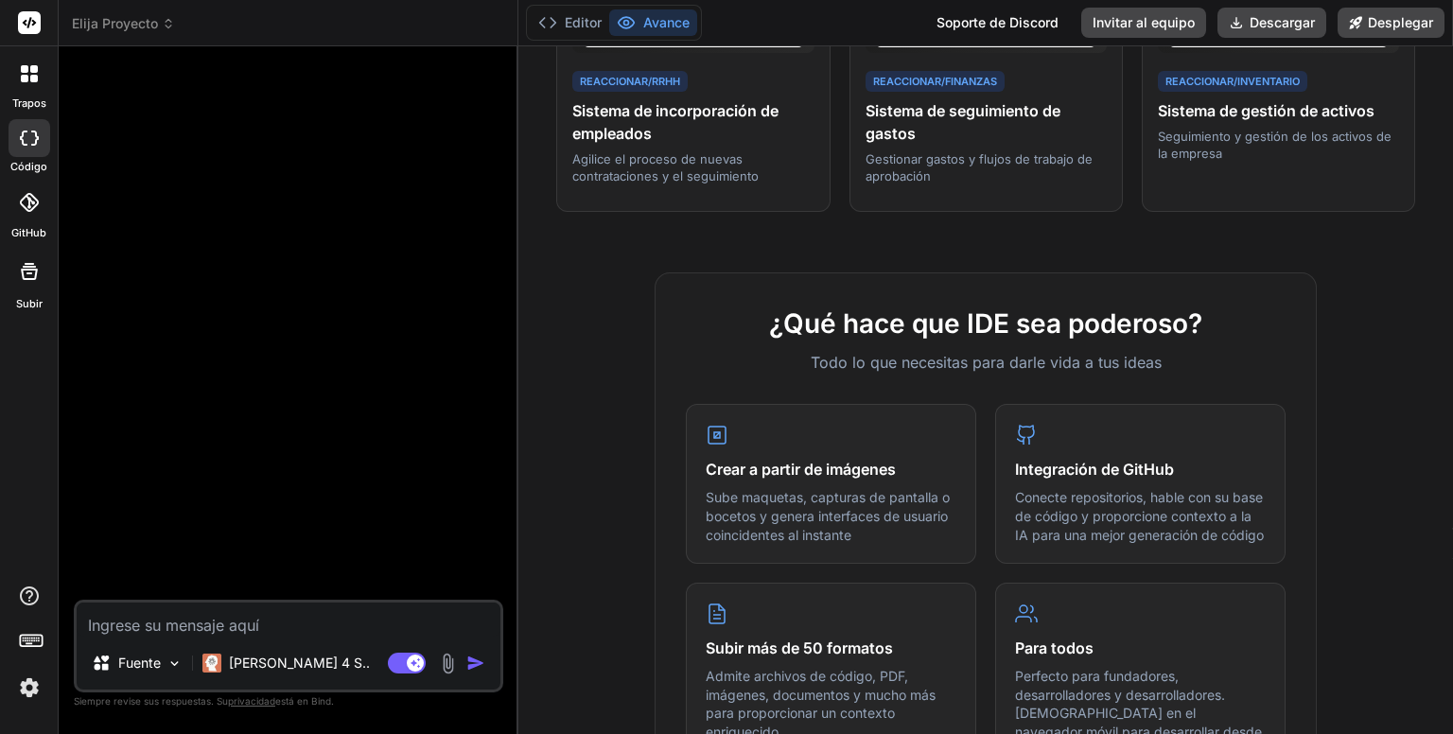
scroll to position [662, 0]
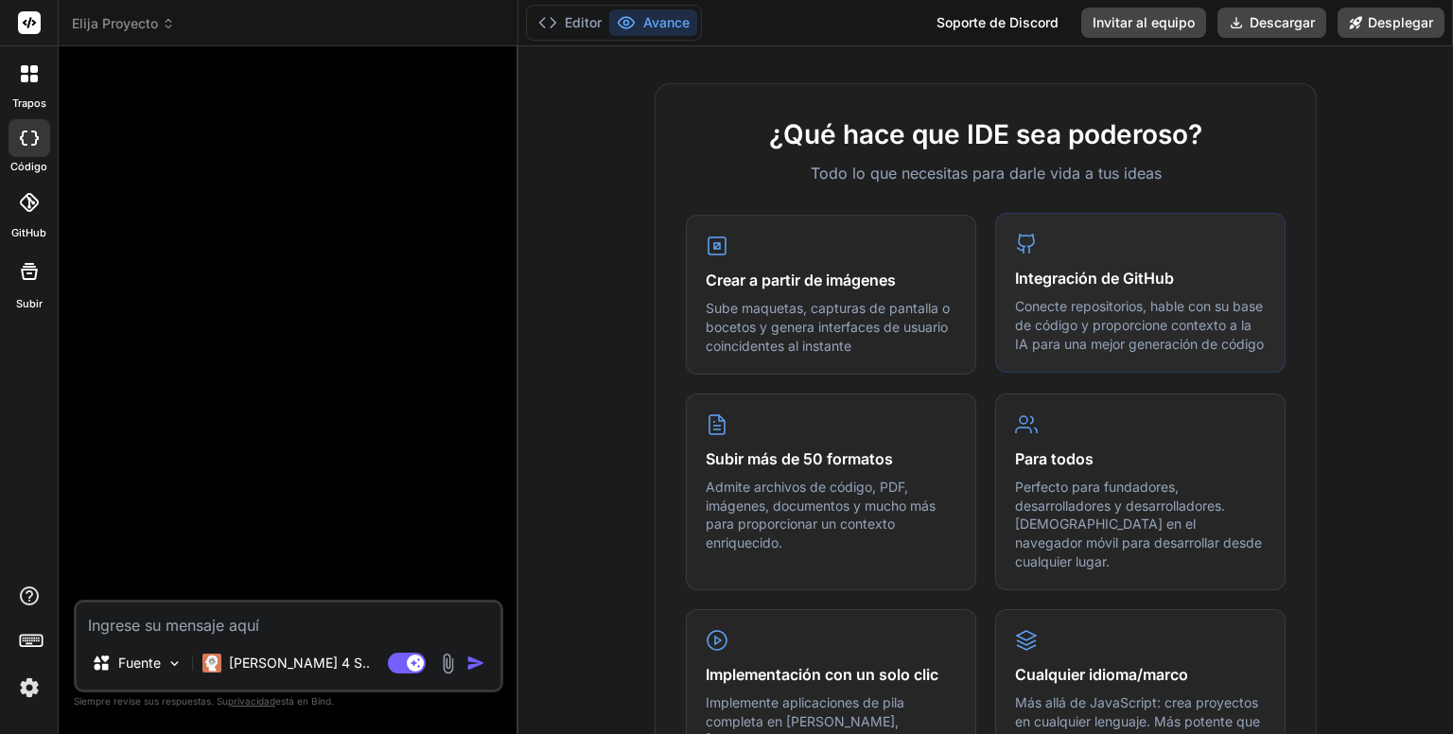
click at [1093, 317] on font "Conecte repositorios, hable con su base de código y proporcione contexto a la I…" at bounding box center [1139, 324] width 249 height 53
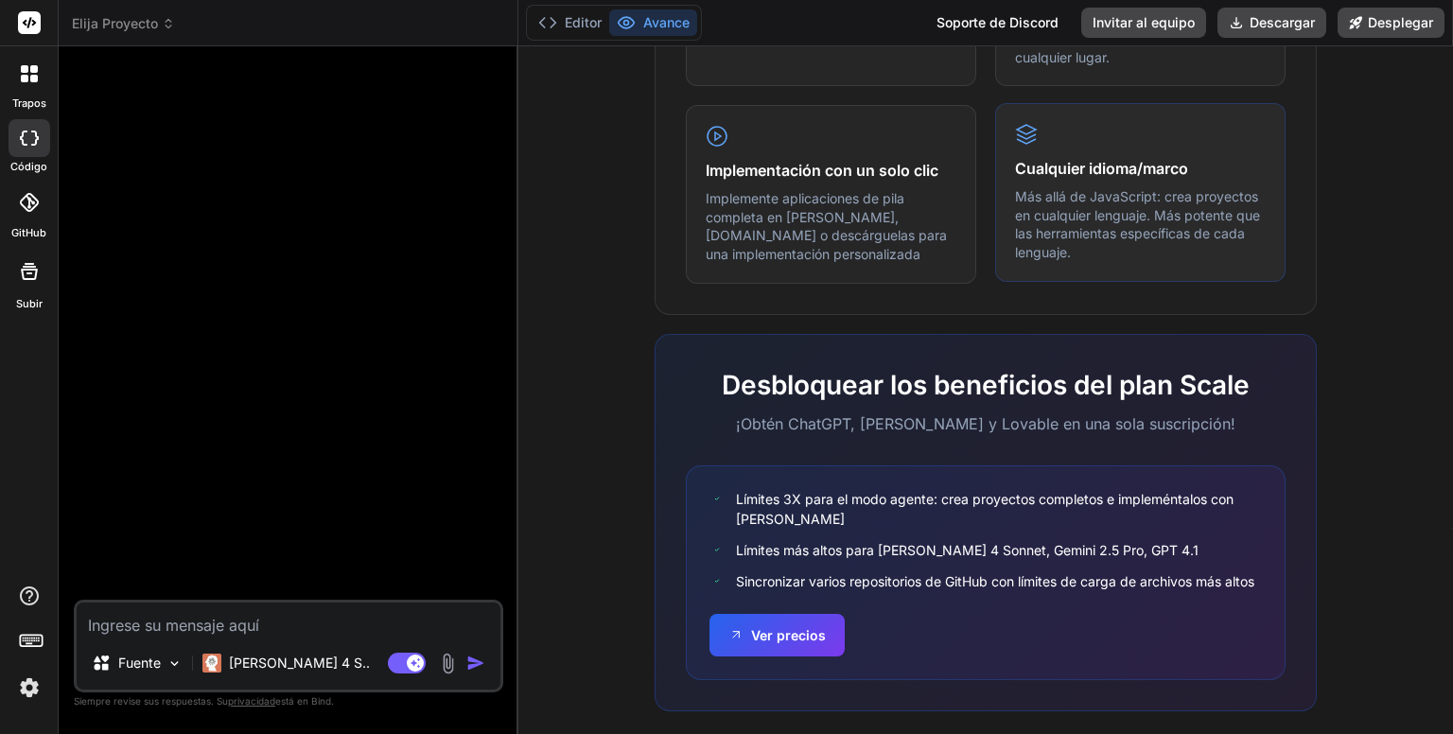
scroll to position [1168, 0]
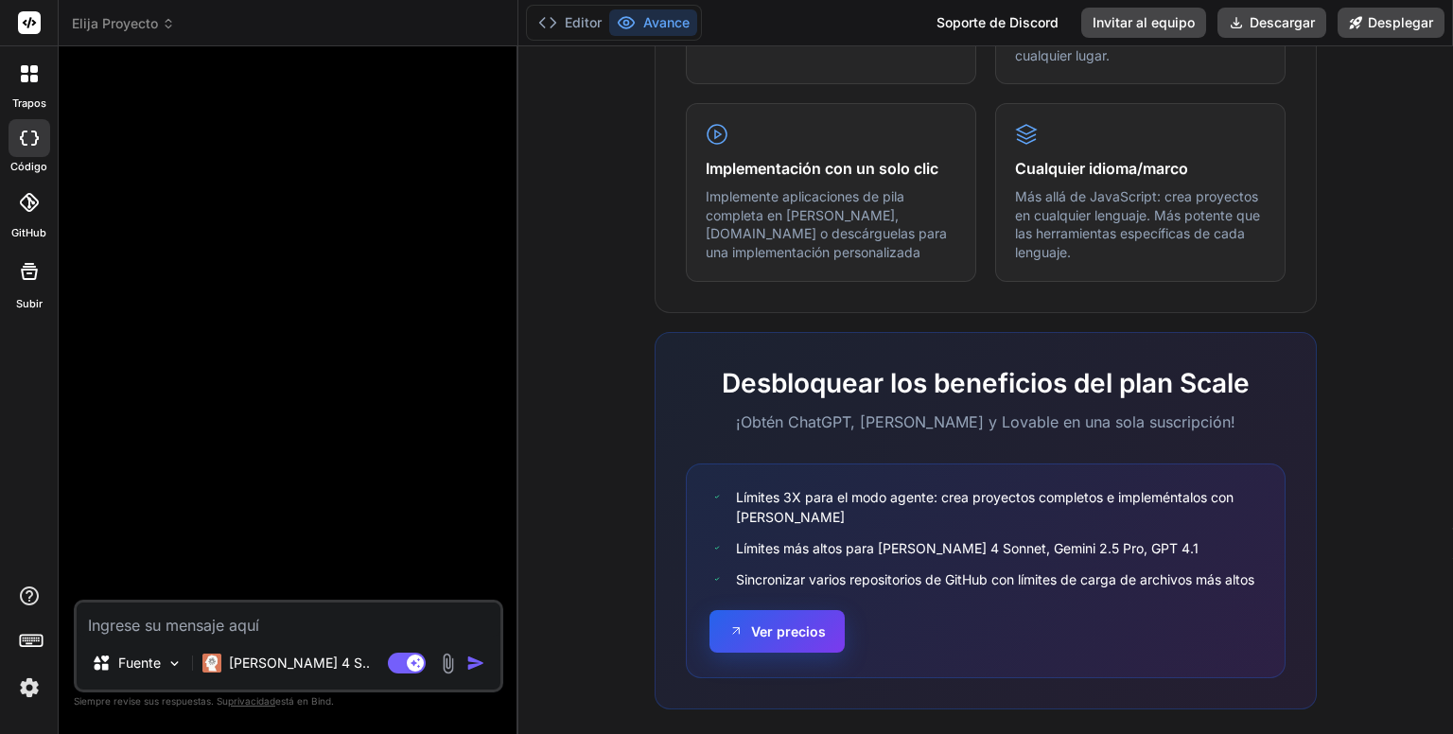
click at [775, 621] on font "Ver precios" at bounding box center [788, 631] width 75 height 20
click at [140, 18] on font "Elija Proyecto" at bounding box center [115, 23] width 86 height 16
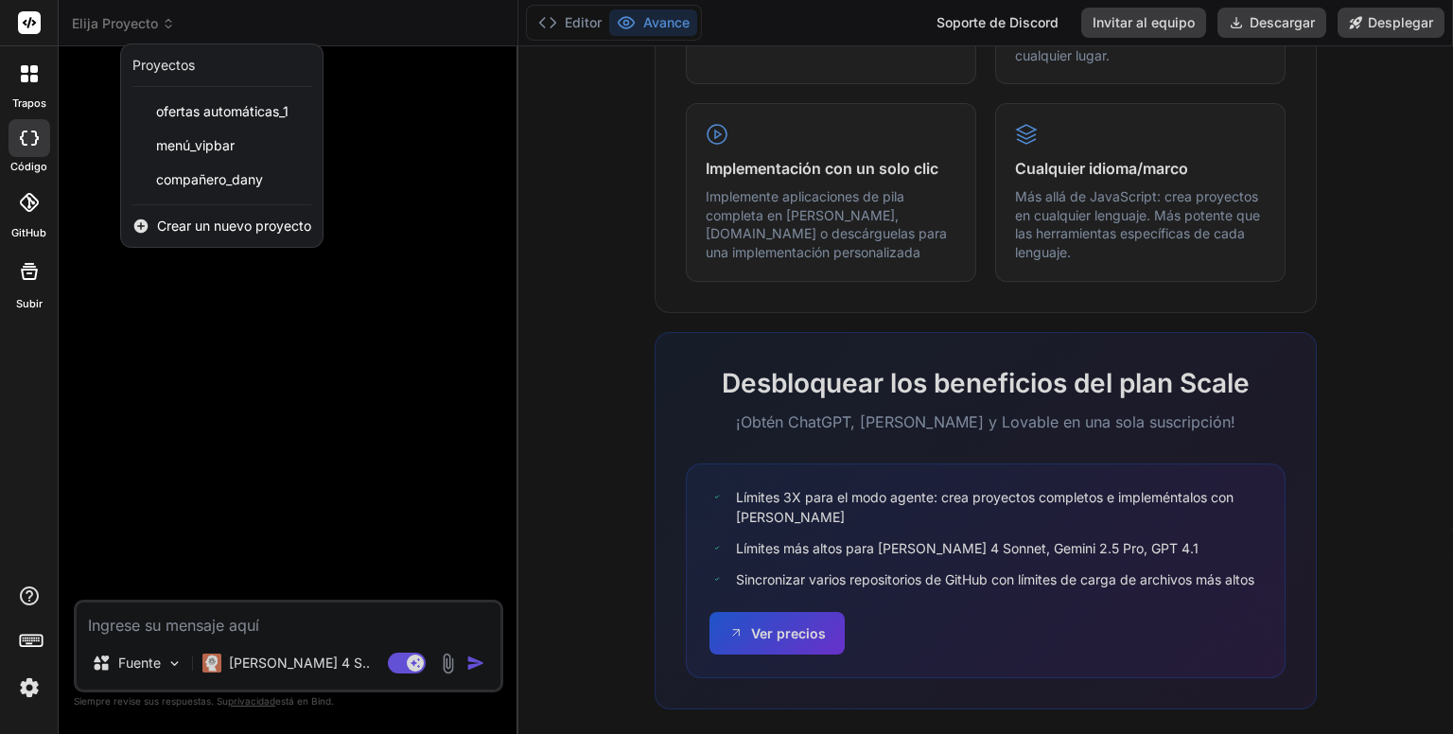
click at [636, 190] on div at bounding box center [726, 367] width 1453 height 734
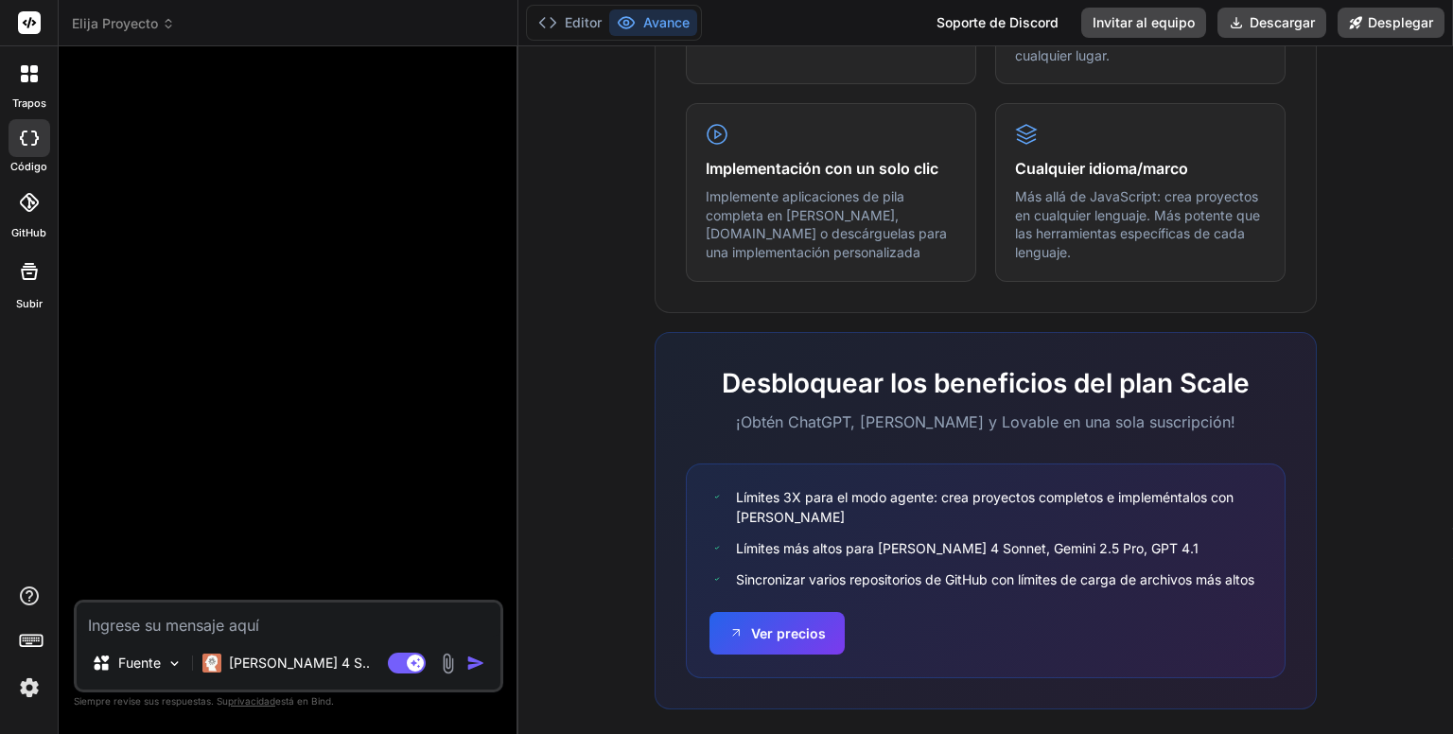
click at [34, 672] on div at bounding box center [29, 643] width 58 height 119
click at [32, 688] on img at bounding box center [29, 687] width 32 height 32
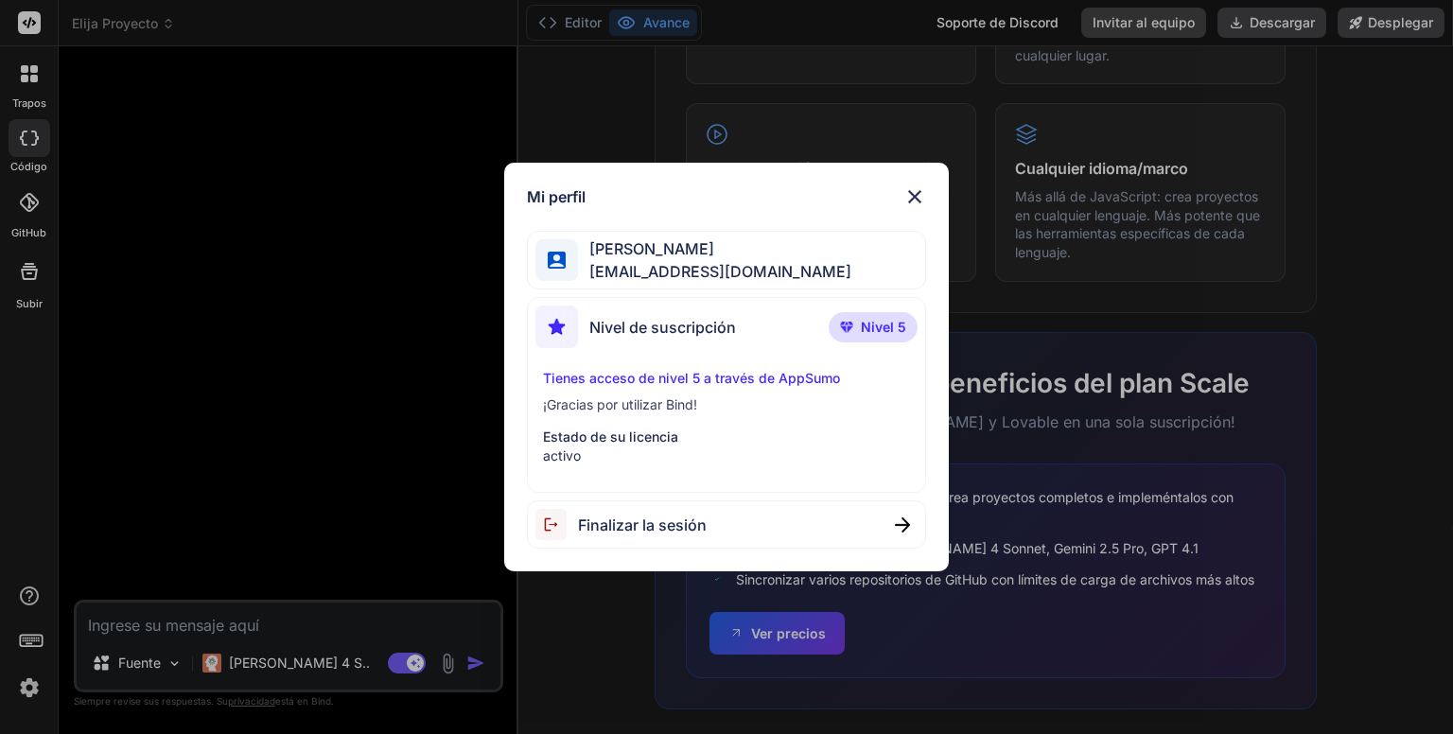
click at [42, 417] on div "Mi perfil Dany Espinosa dannykissme1@gmail.com Nivel de suscripción Nivel 5 Tie…" at bounding box center [726, 367] width 1453 height 734
click at [42, 417] on div "trapos código GitHub Subir" at bounding box center [29, 367] width 59 height 734
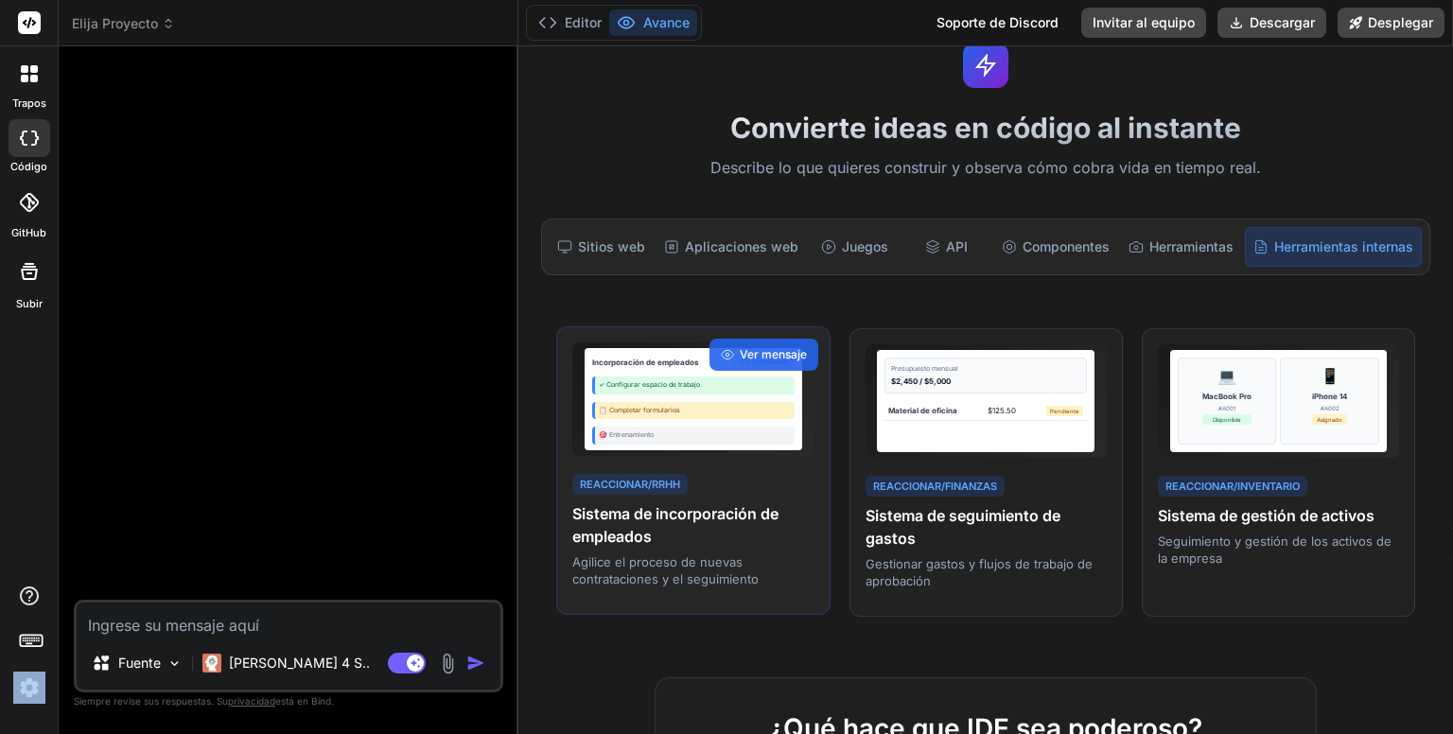
scroll to position [0, 0]
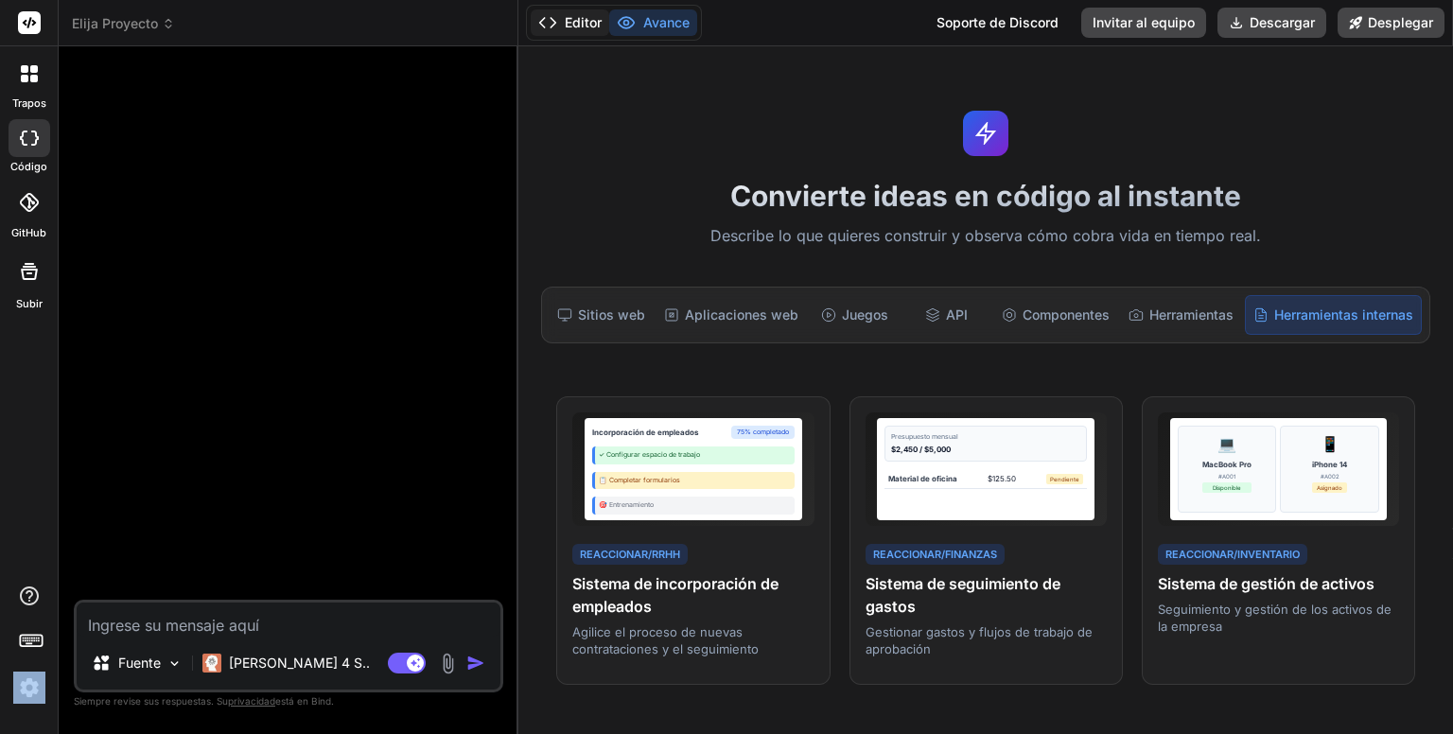
click at [576, 33] on button "Editor" at bounding box center [570, 22] width 78 height 26
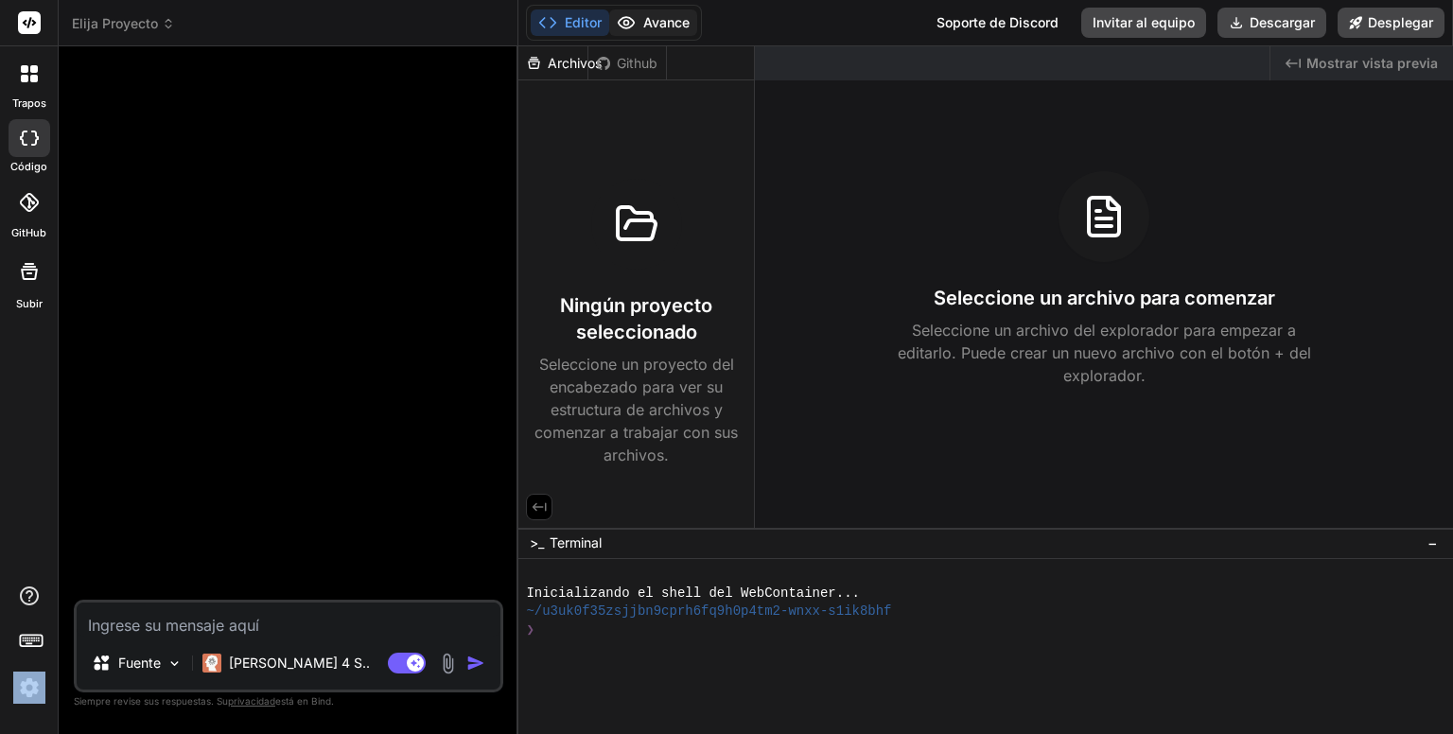
click at [662, 27] on font "Avance" at bounding box center [666, 22] width 46 height 16
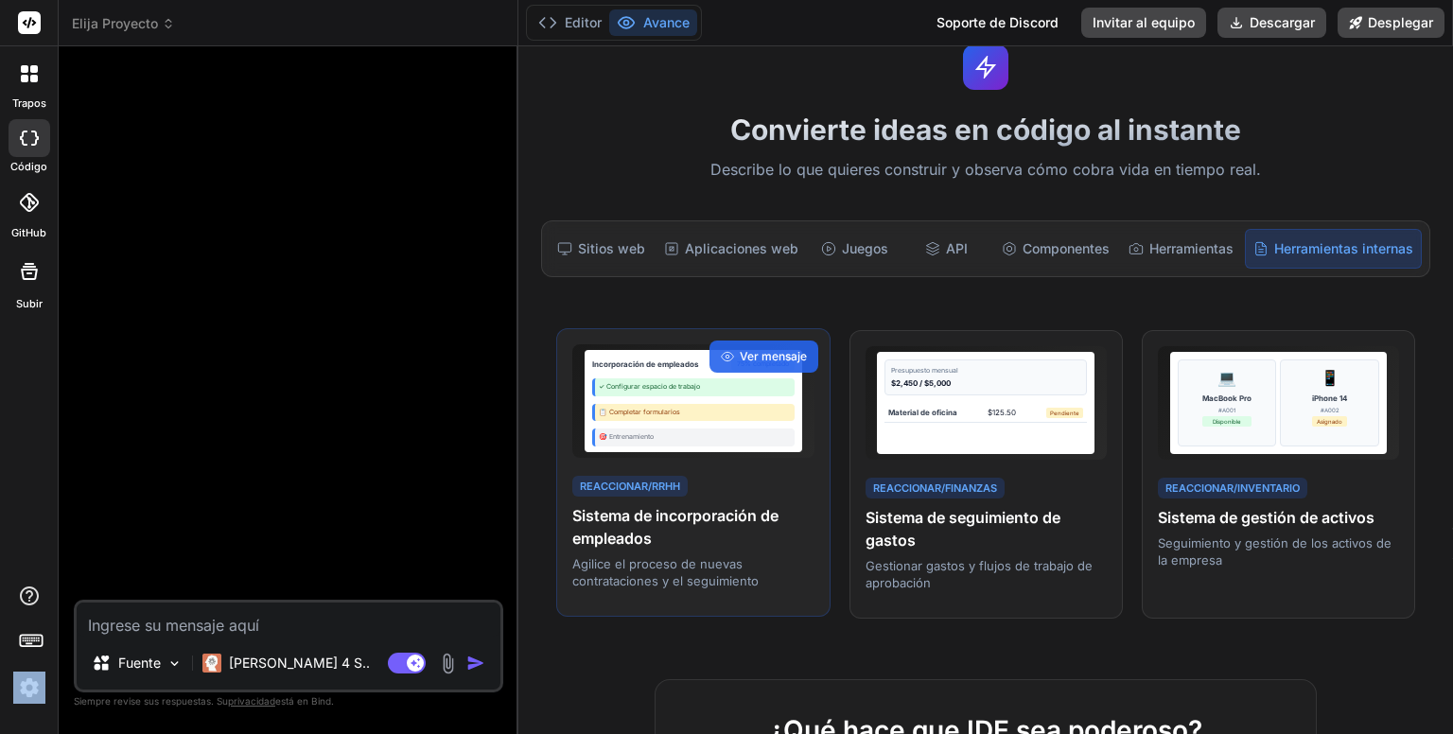
scroll to position [67, 0]
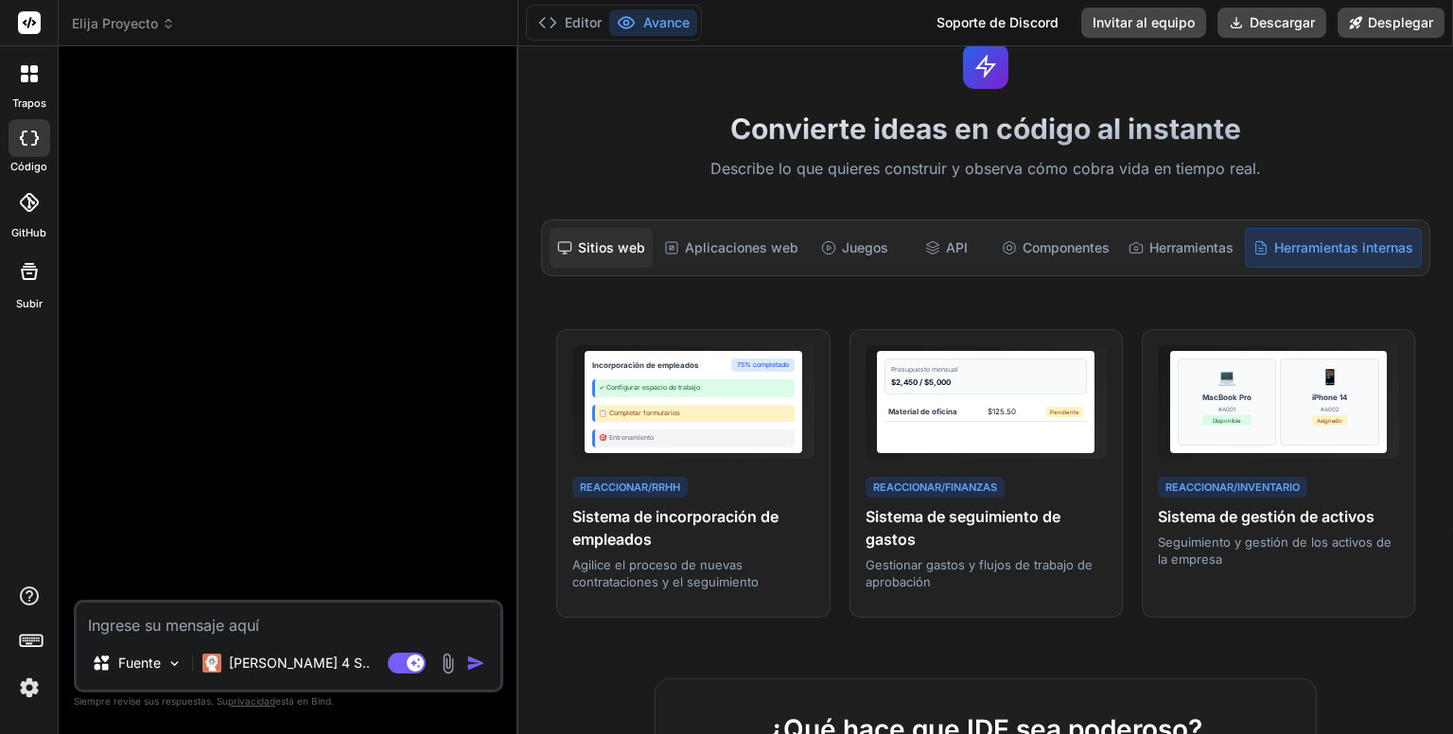
click at [620, 243] on font "Sitios web" at bounding box center [611, 247] width 67 height 16
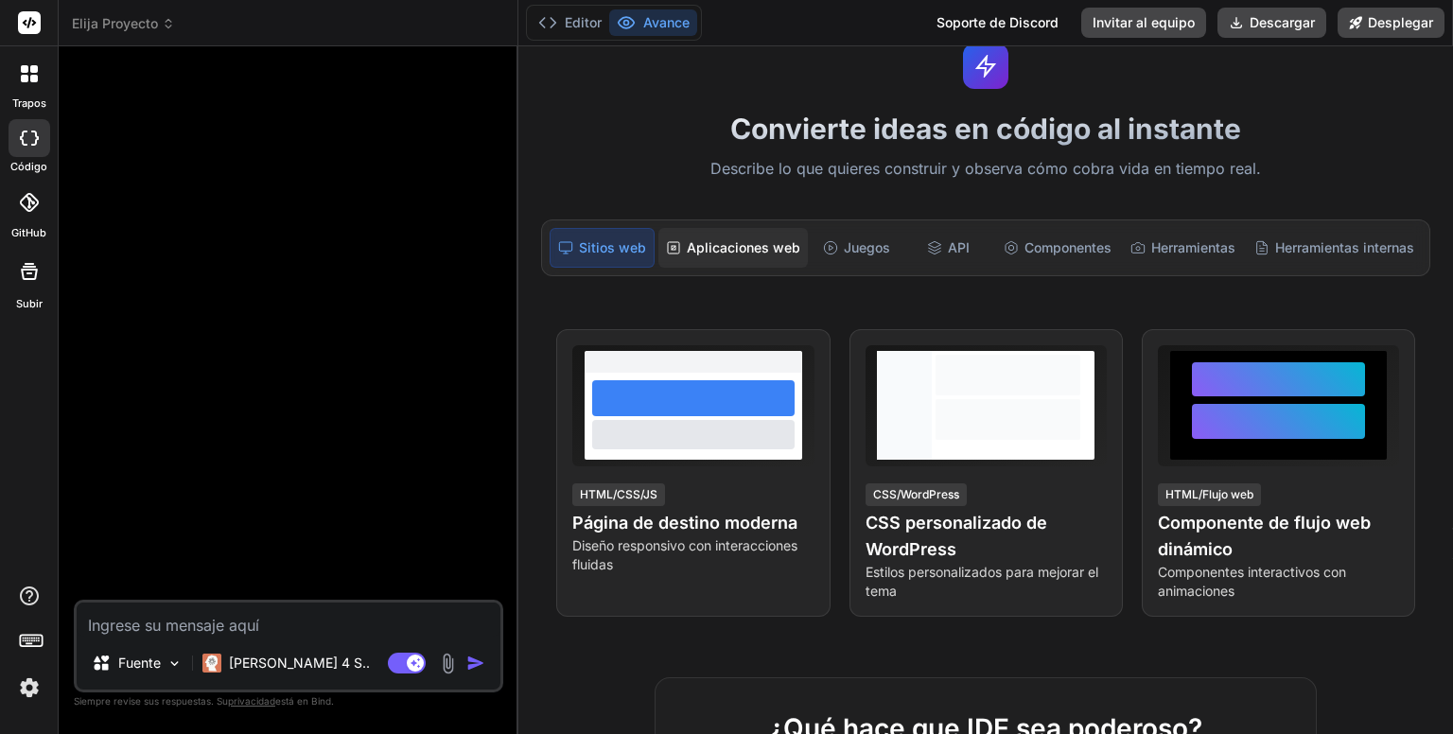
click at [713, 252] on font "Aplicaciones web" at bounding box center [743, 247] width 113 height 16
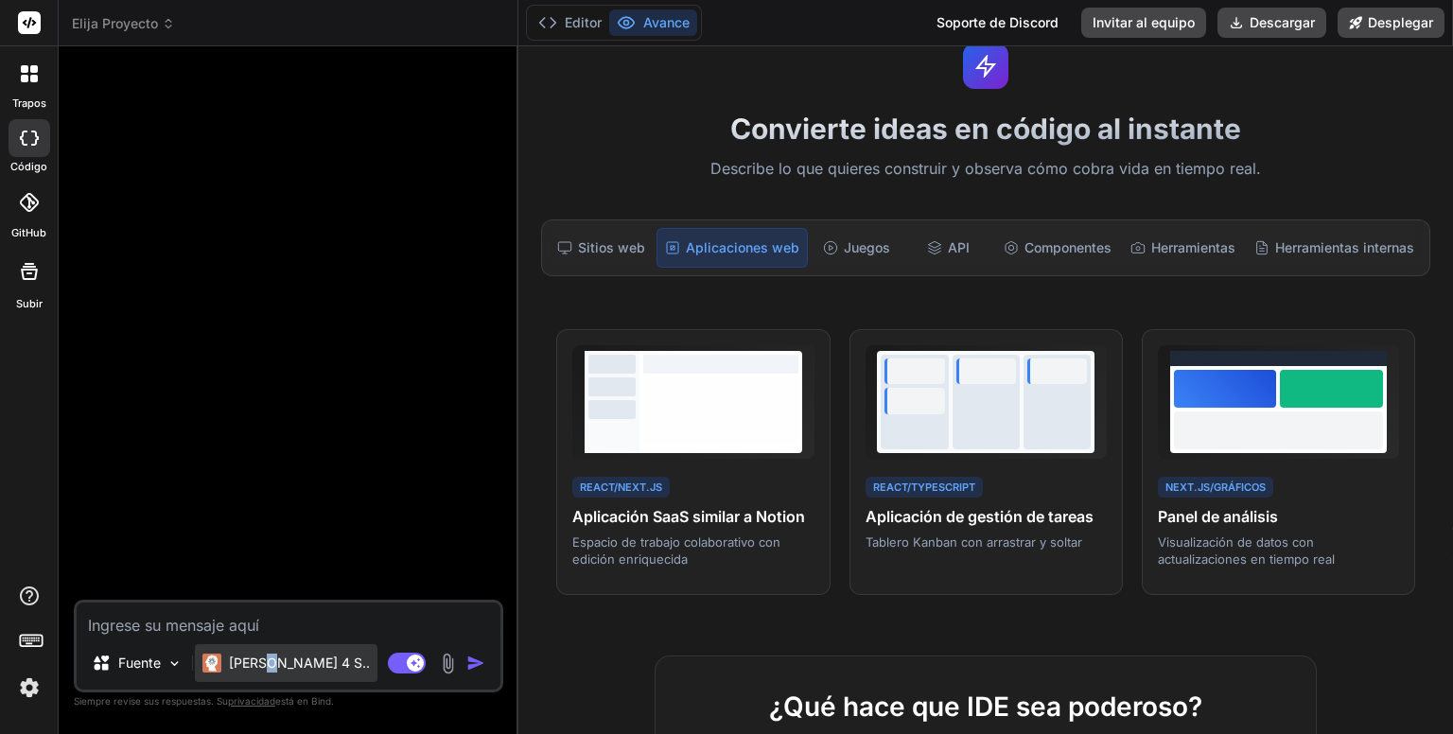
click at [269, 667] on font "[PERSON_NAME] 4 S.." at bounding box center [299, 662] width 141 height 16
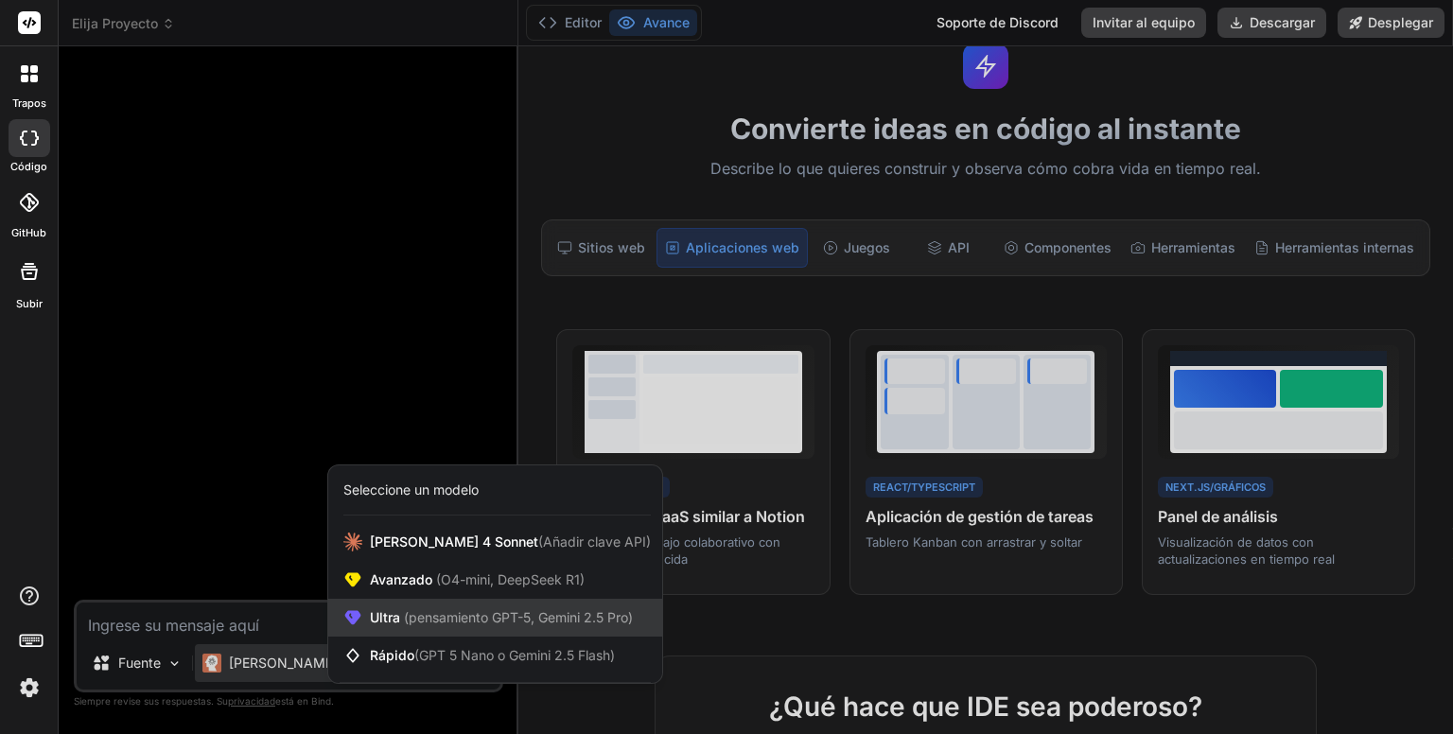
click at [445, 619] on font "(pensamiento GPT-5, Gemini 2.5 Pro)" at bounding box center [518, 617] width 229 height 16
type textarea "x"
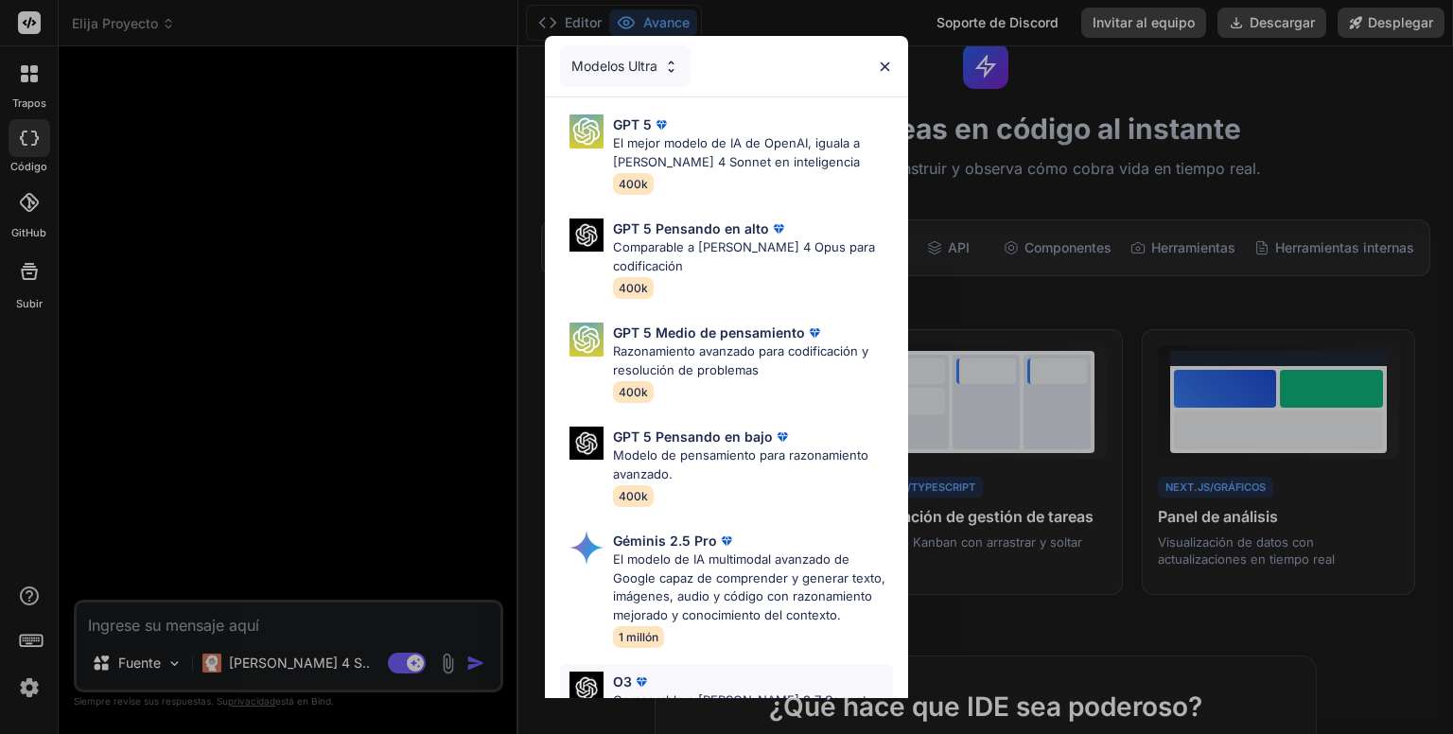
scroll to position [264, 0]
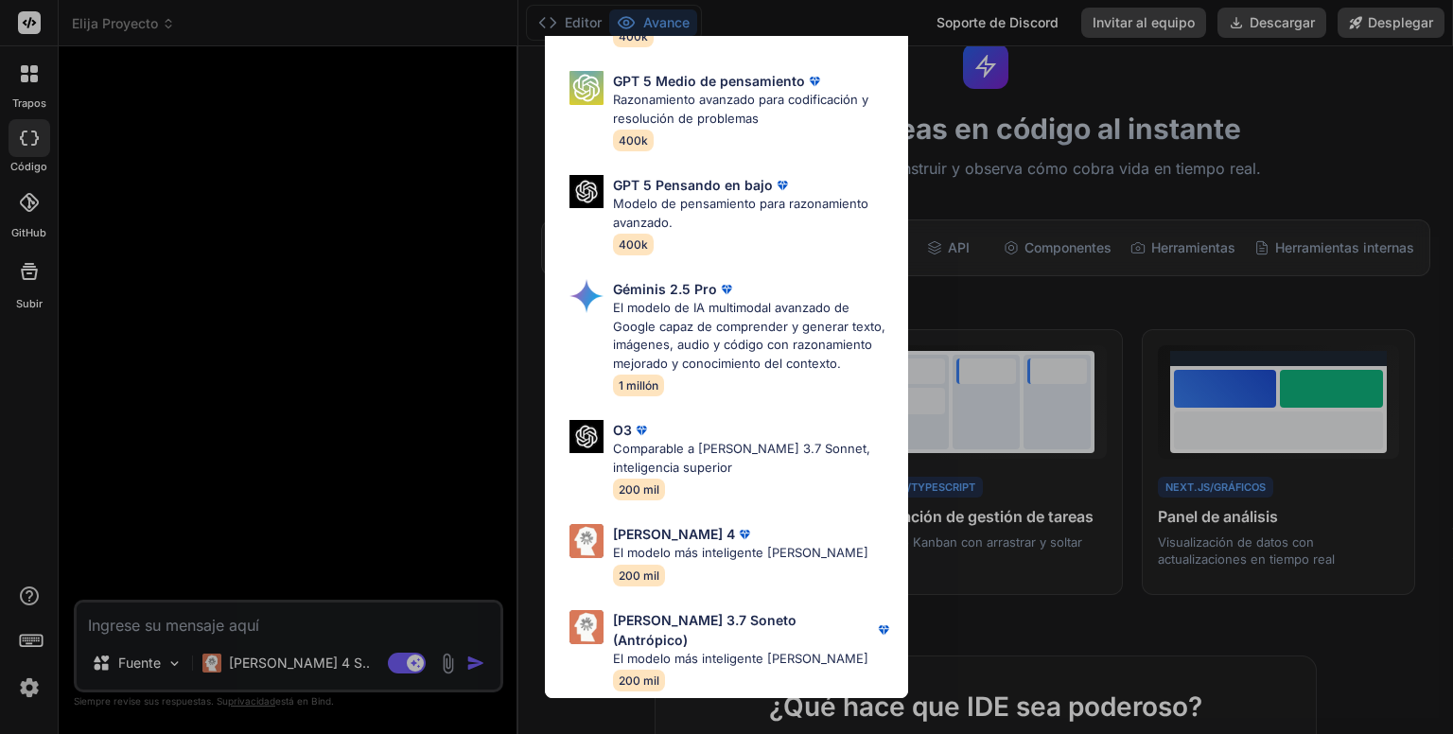
click at [223, 479] on div "Modelos Ultra GPT 5 El mejor modelo de IA de OpenAI, iguala a Claude 4 Sonnet e…" at bounding box center [726, 367] width 1453 height 734
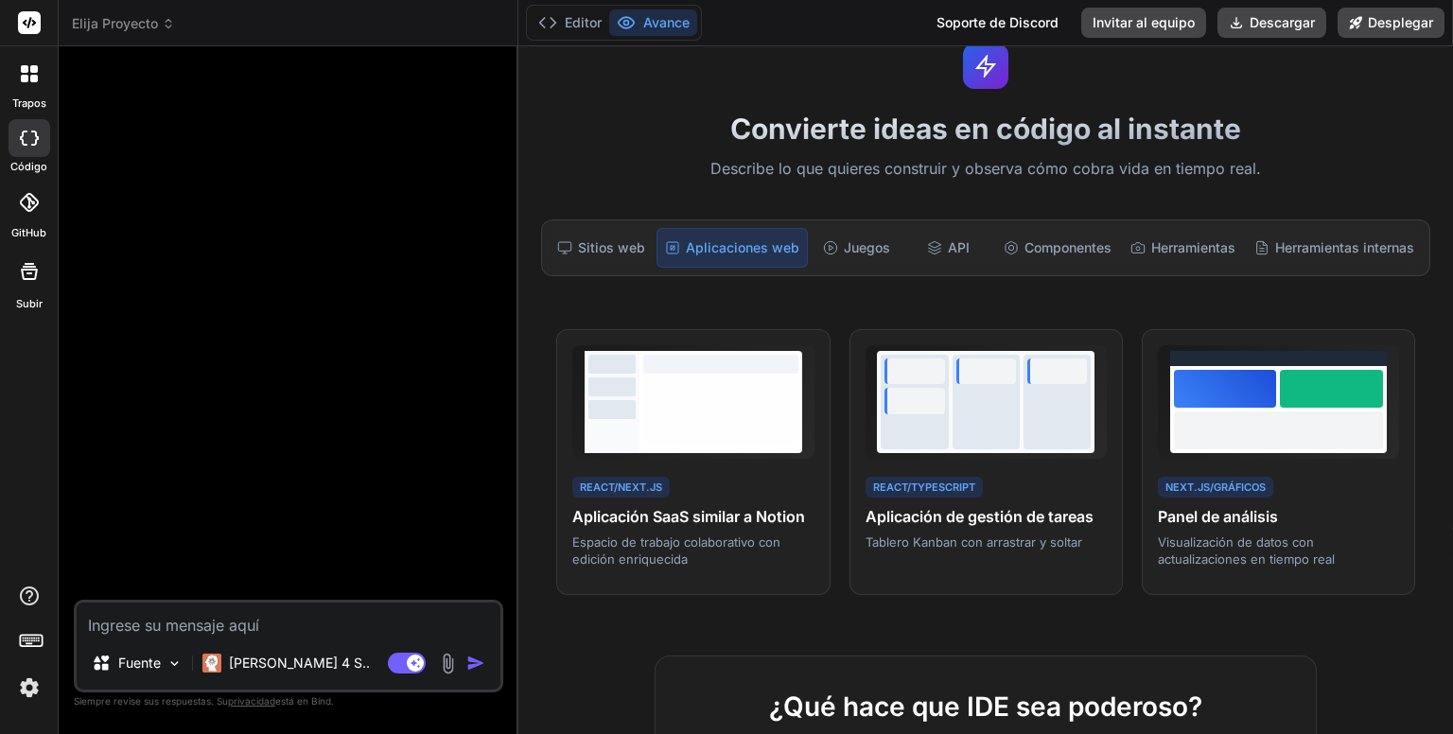
click at [26, 77] on icon at bounding box center [29, 73] width 17 height 17
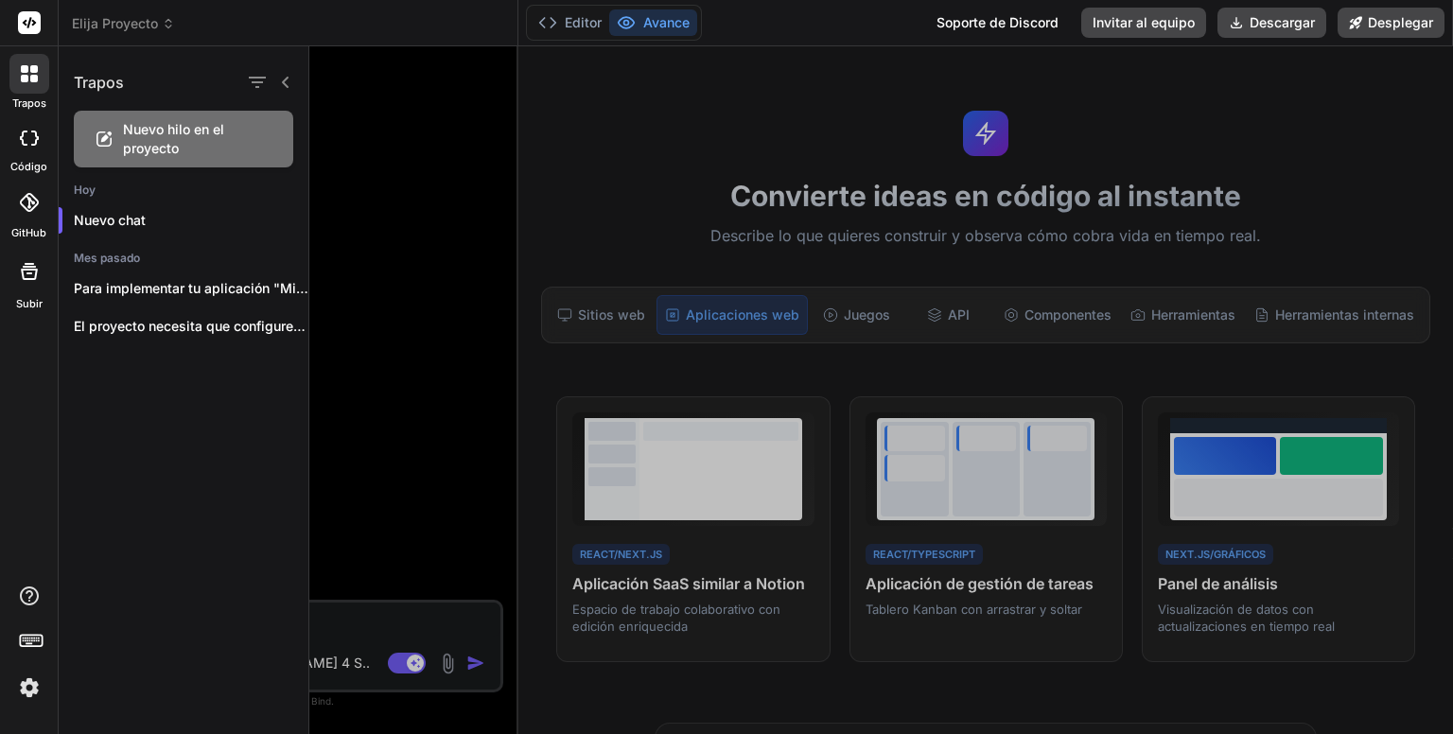
scroll to position [67, 0]
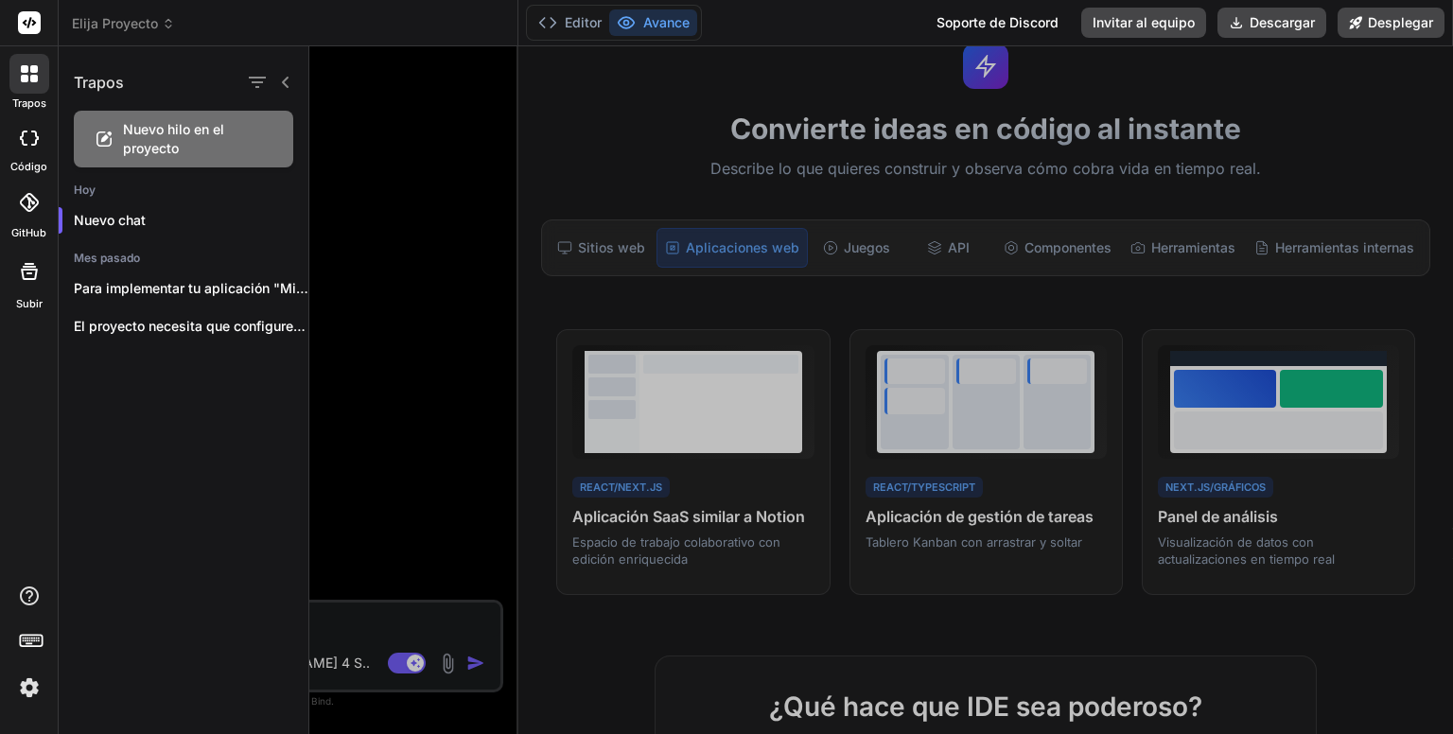
click at [409, 291] on div at bounding box center [880, 390] width 1143 height 688
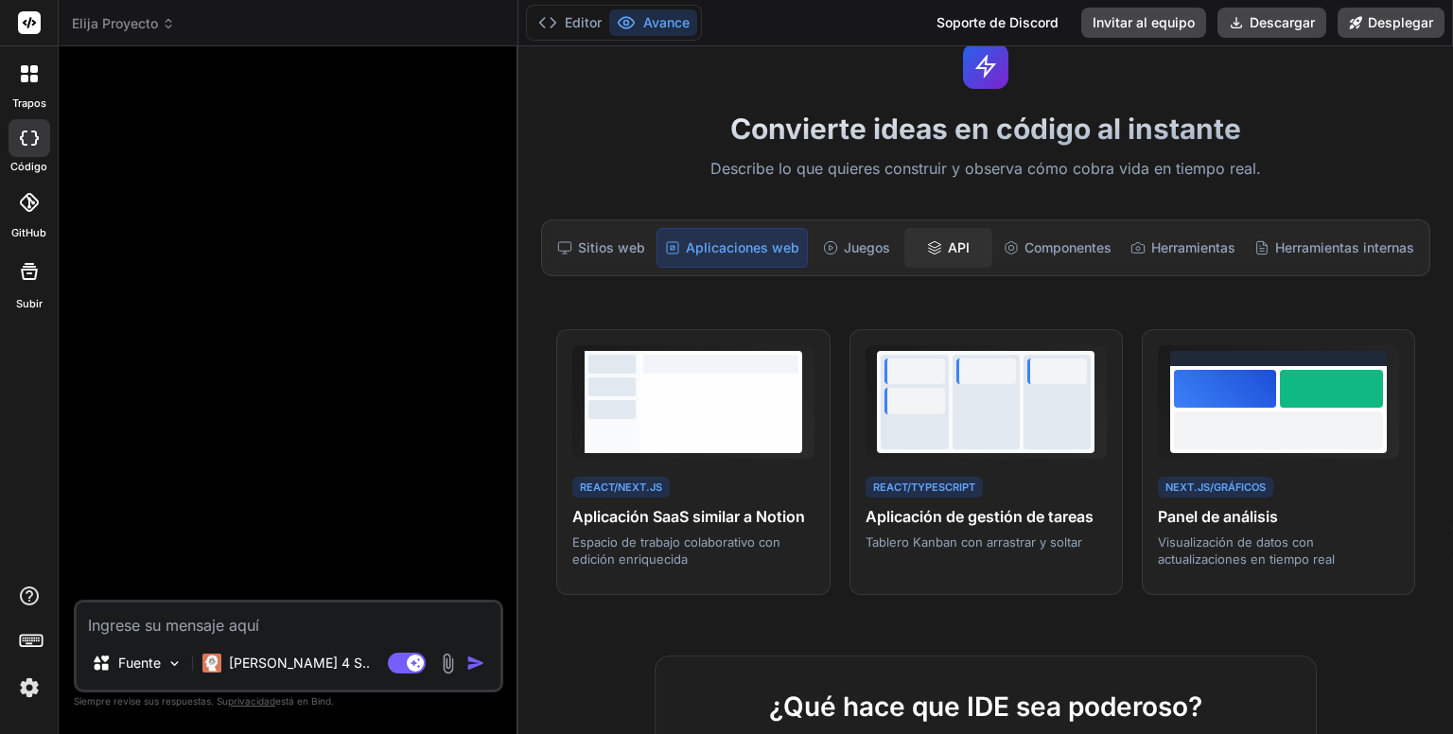
click at [948, 247] on font "API" at bounding box center [959, 247] width 22 height 16
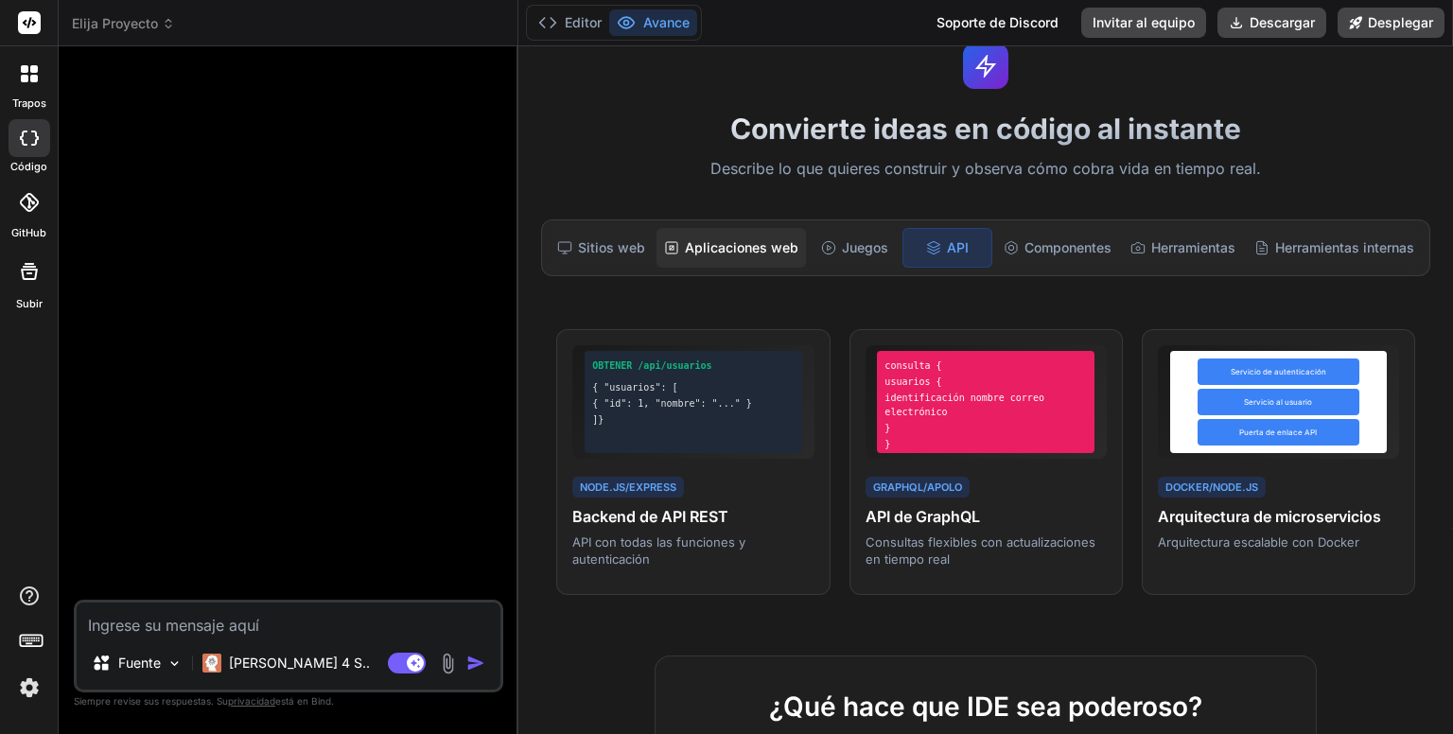
click at [769, 253] on font "Aplicaciones web" at bounding box center [741, 247] width 113 height 16
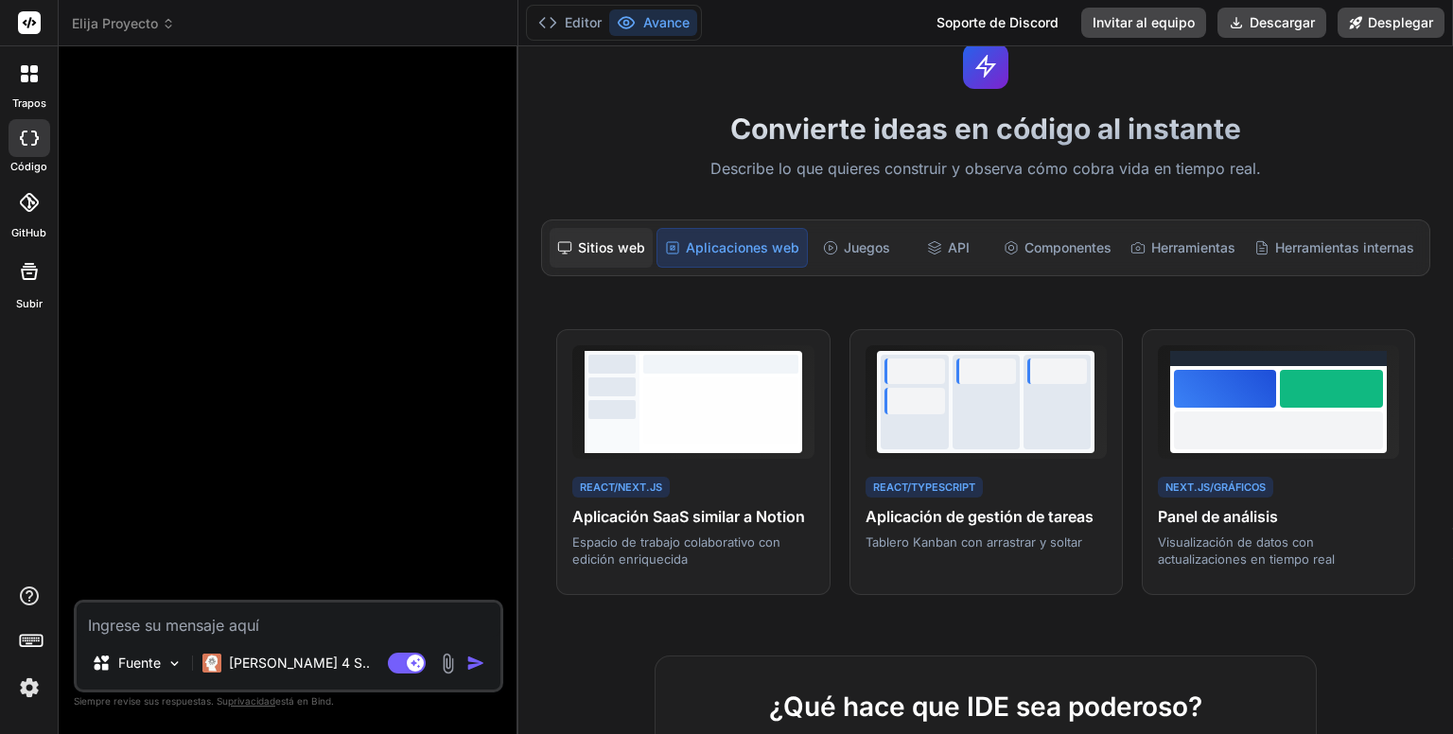
click at [601, 242] on font "Sitios web" at bounding box center [611, 247] width 67 height 16
